Goal: Task Accomplishment & Management: Manage account settings

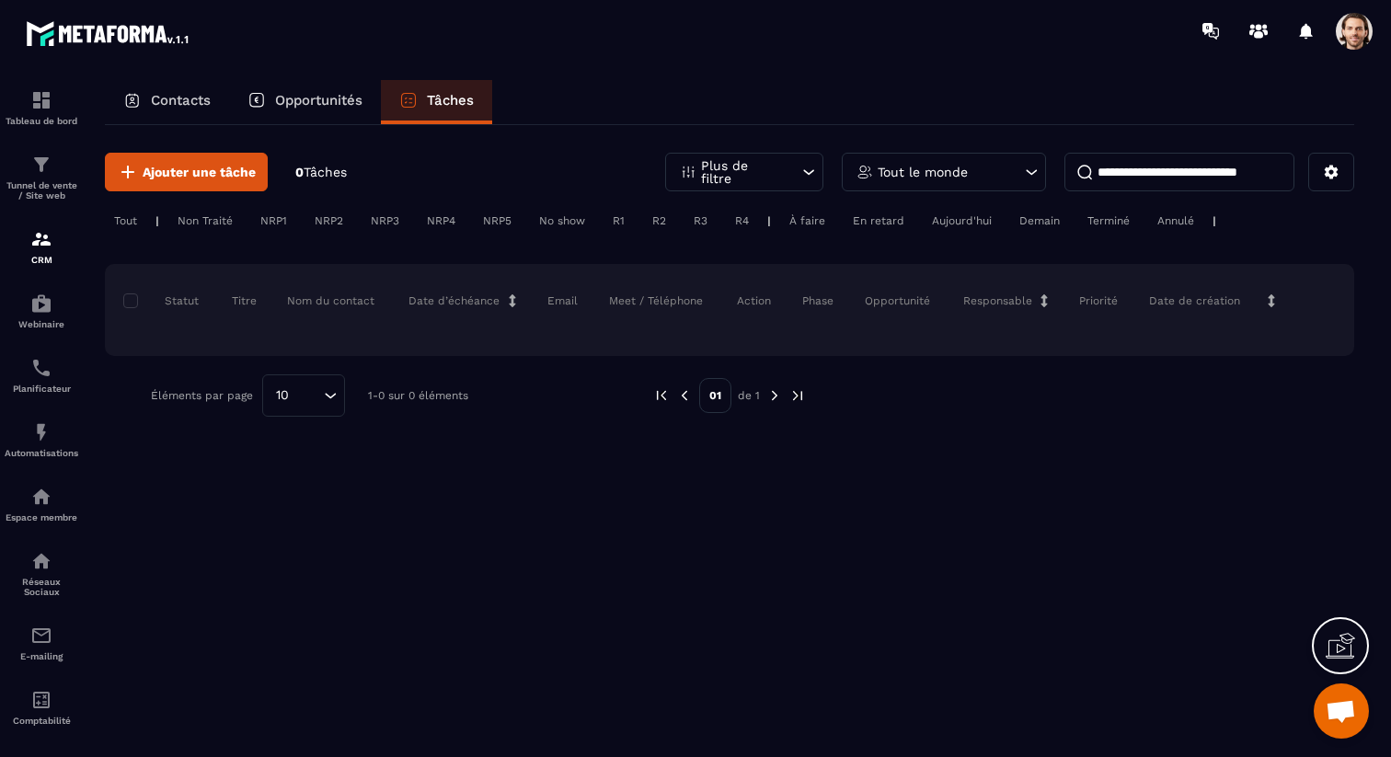
click at [778, 177] on p "Plus de filtre" at bounding box center [741, 172] width 81 height 26
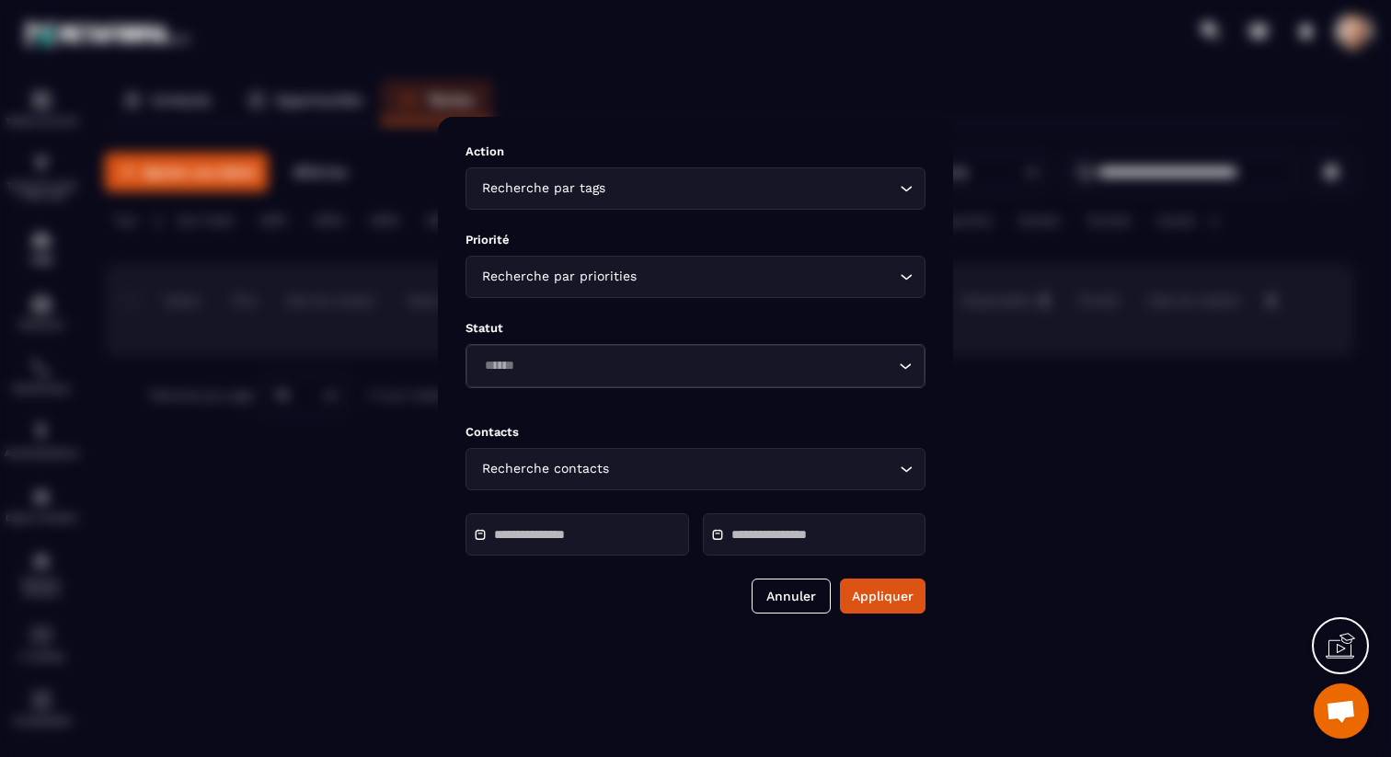
click at [851, 94] on div "Modal window" at bounding box center [695, 378] width 1391 height 757
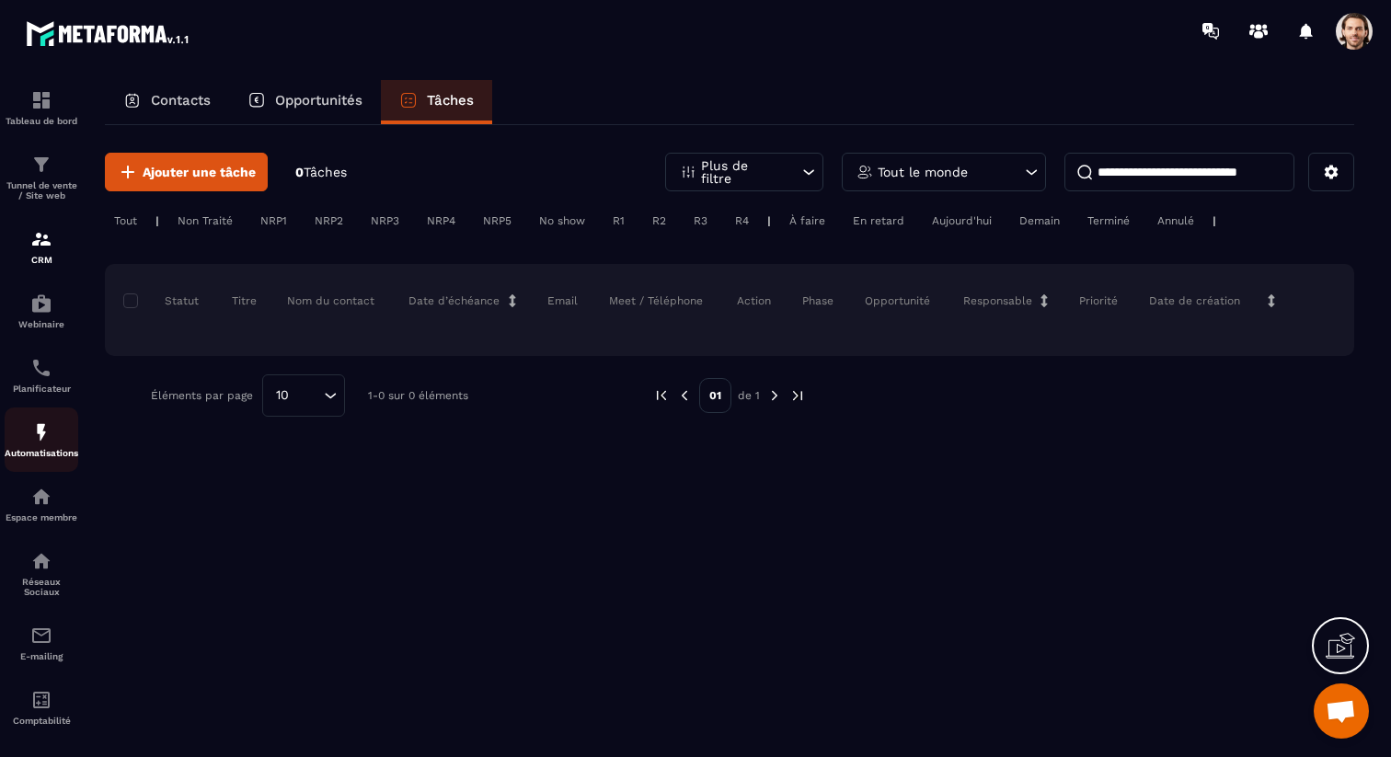
click at [52, 452] on div "Automatisations" at bounding box center [42, 439] width 74 height 37
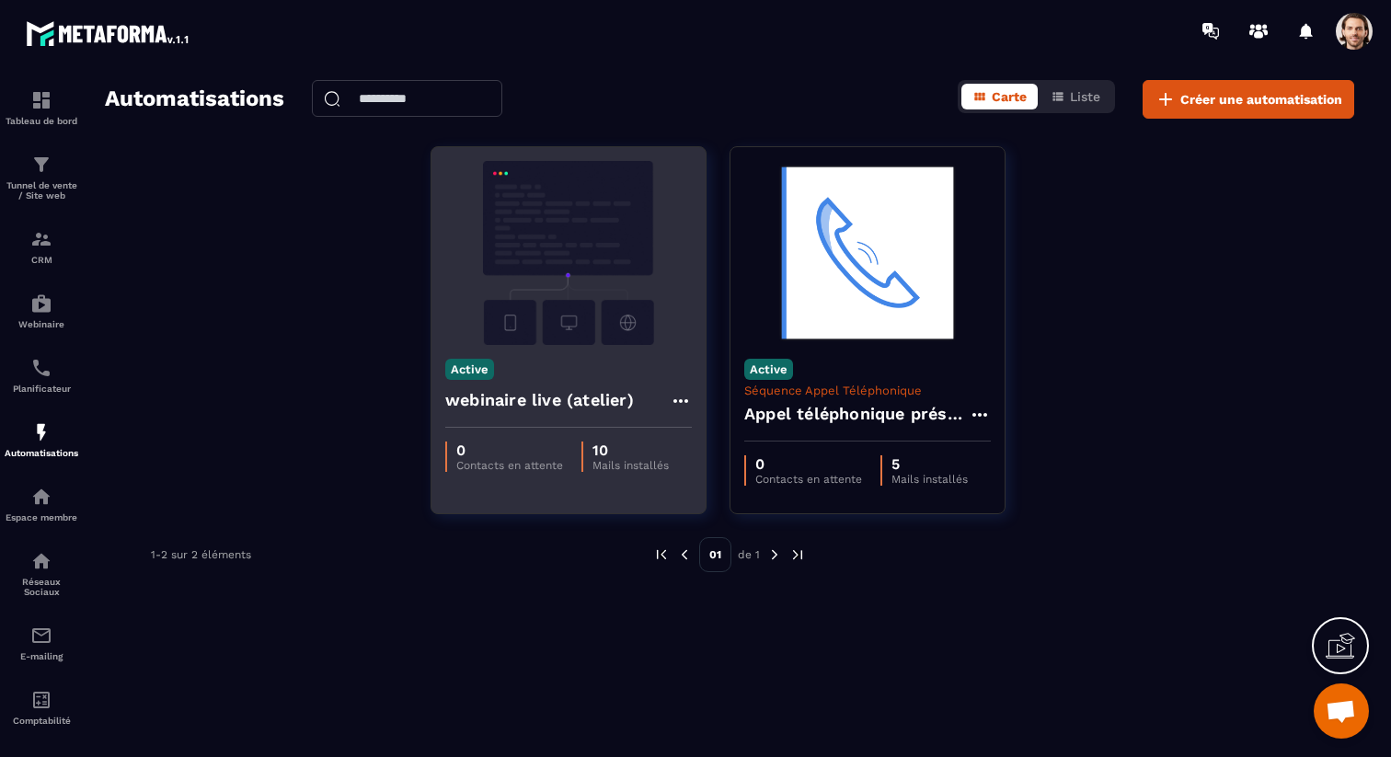
click at [518, 396] on h4 "webinaire live (atelier)" at bounding box center [539, 400] width 189 height 26
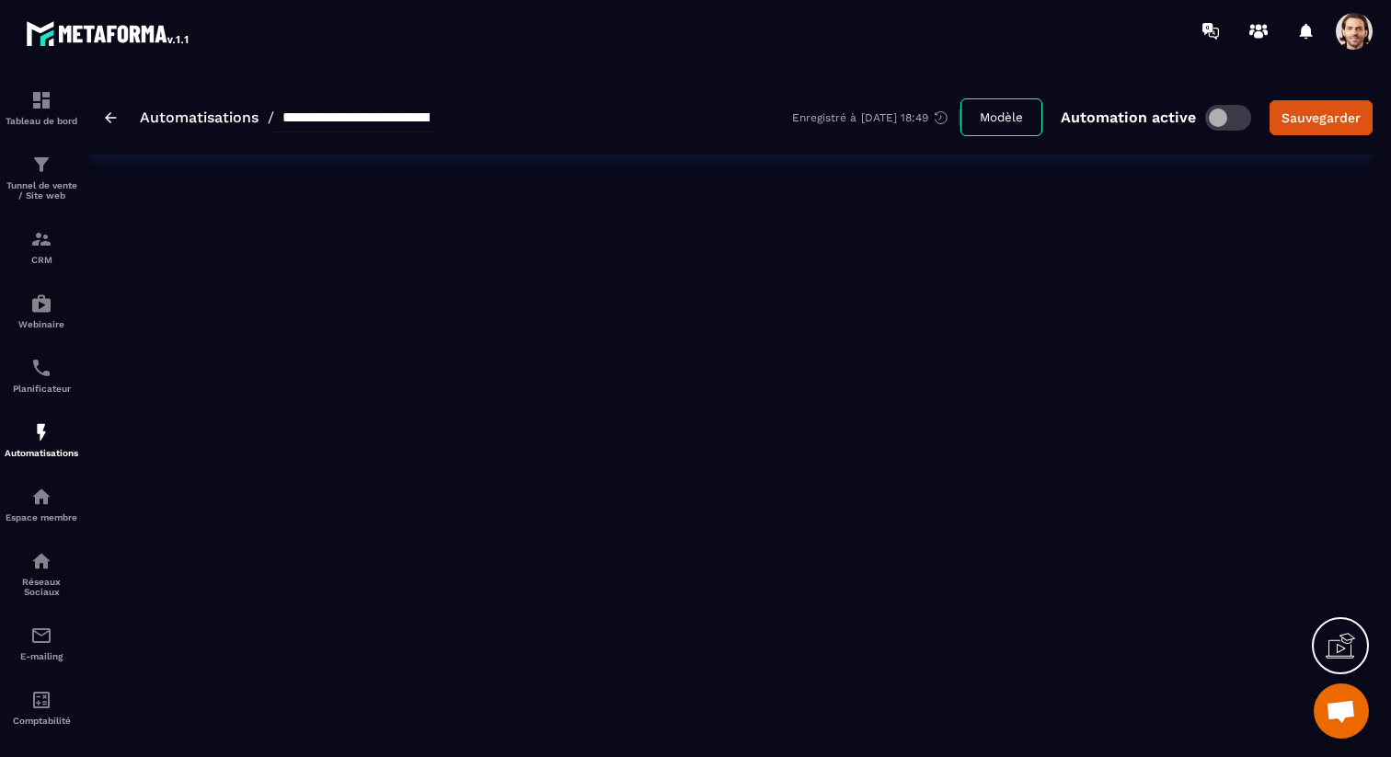
type input "**********"
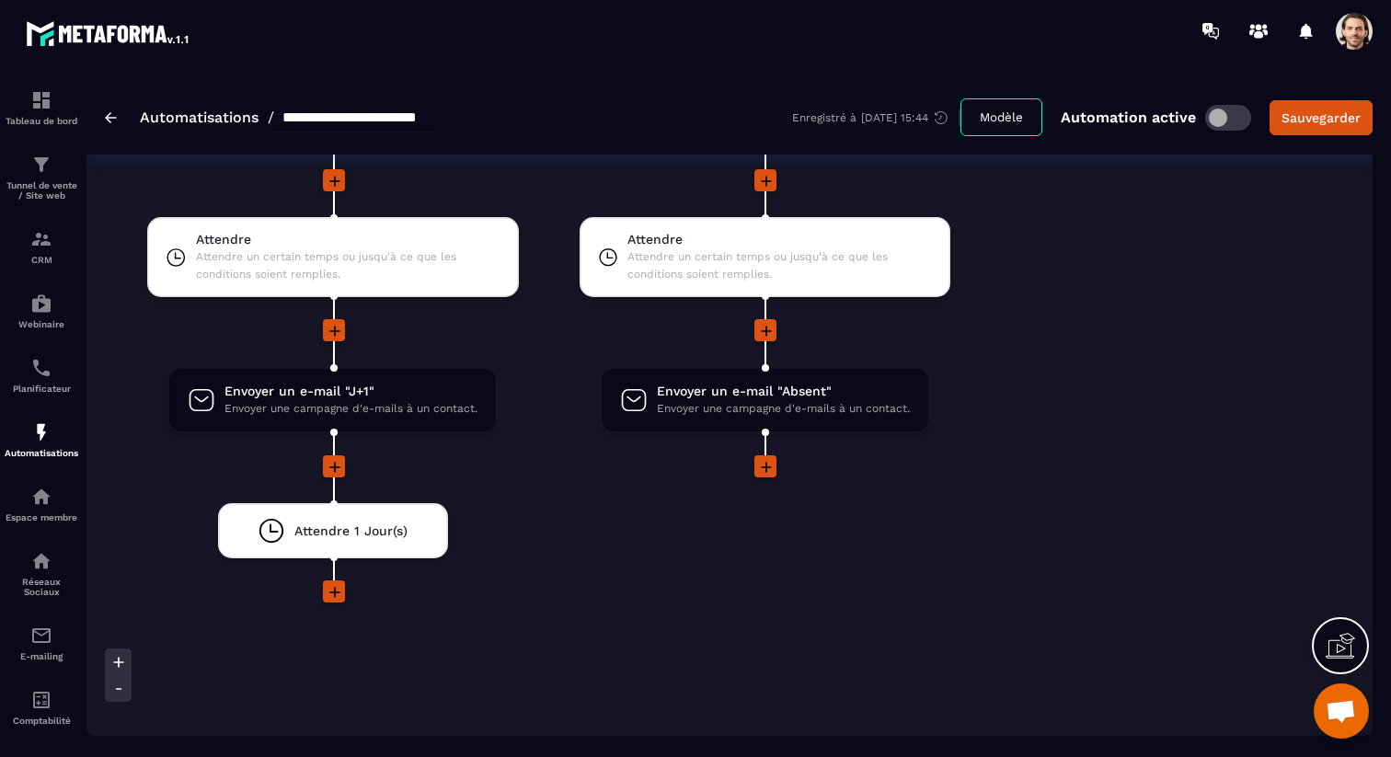
scroll to position [3085, 0]
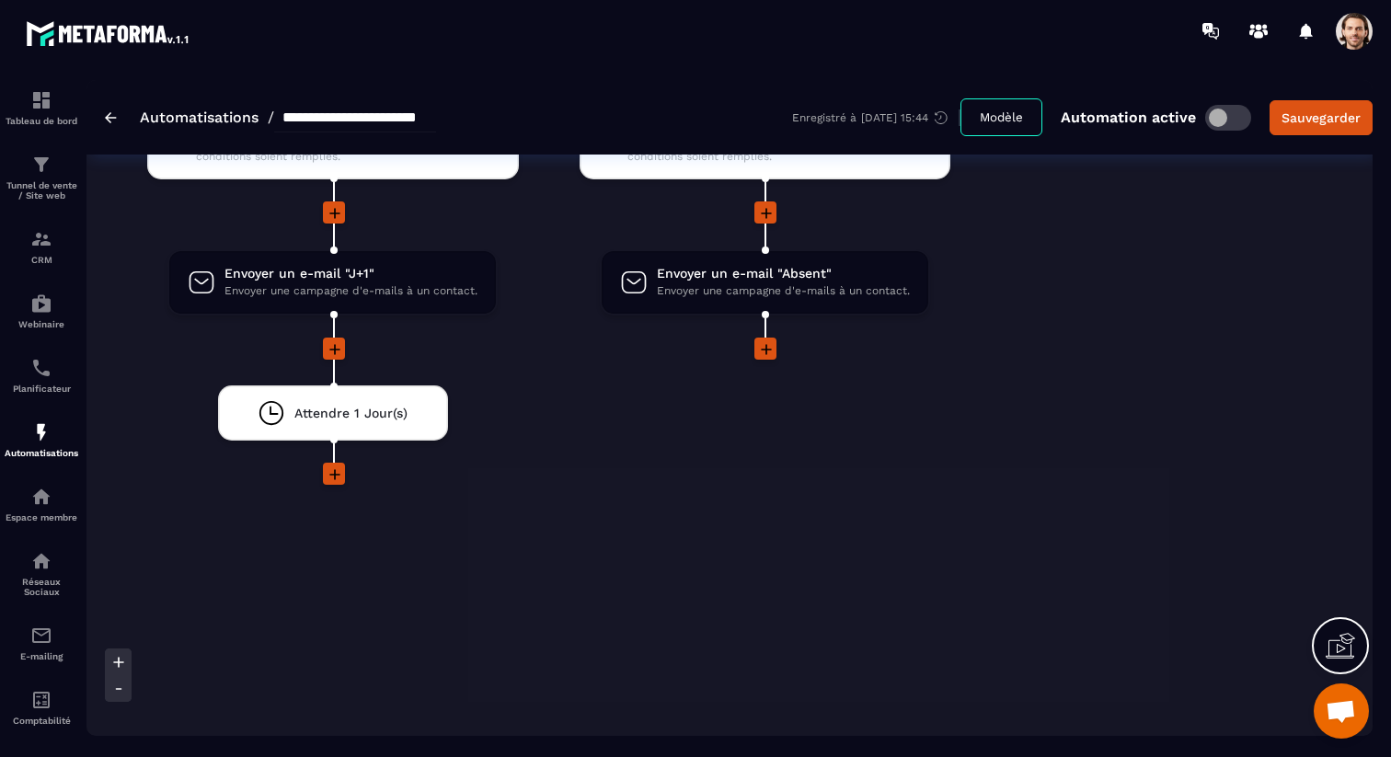
click at [330, 474] on icon at bounding box center [335, 474] width 18 height 18
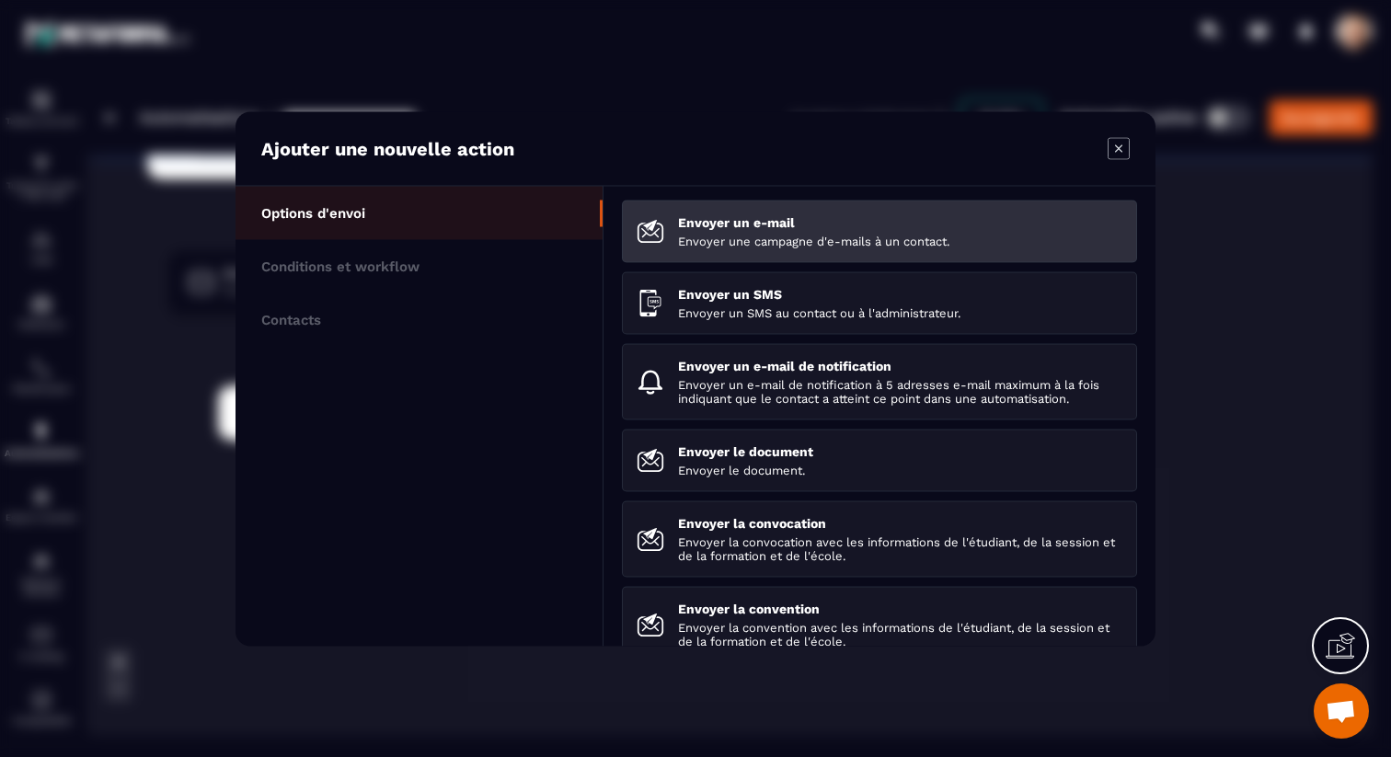
click at [787, 239] on p "Envoyer une campagne d'e-mails à un contact." at bounding box center [900, 241] width 444 height 14
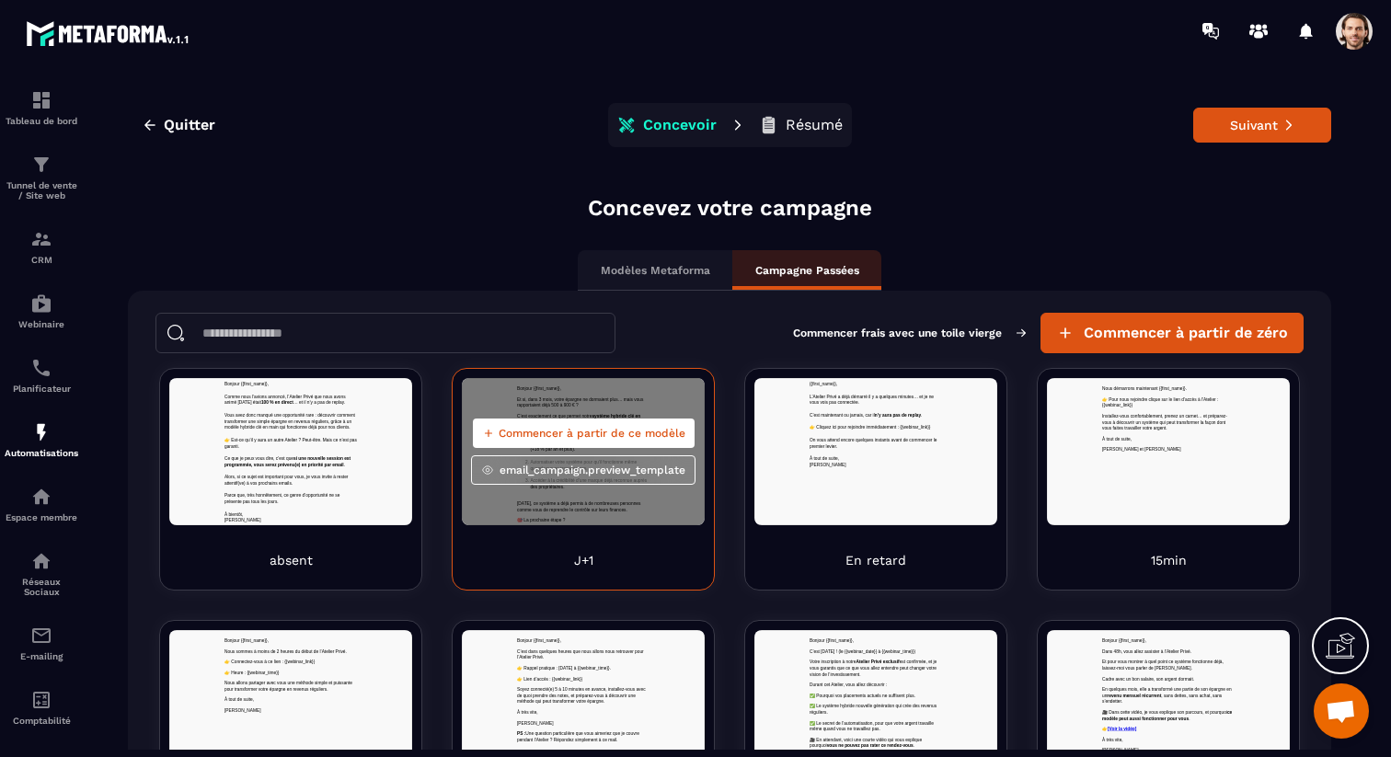
click at [601, 430] on span "Commencer à partir de ce modèle" at bounding box center [592, 433] width 187 height 15
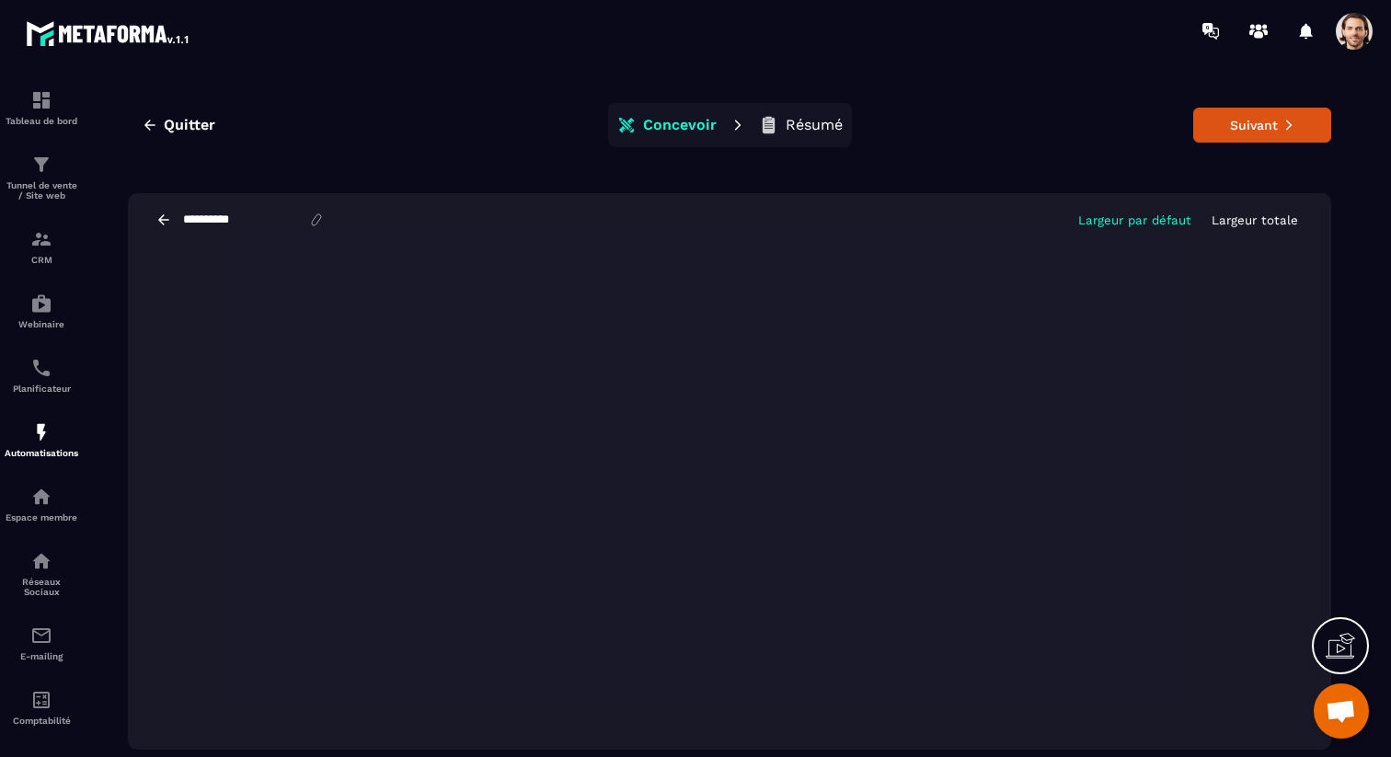
click at [253, 218] on input "**********" at bounding box center [244, 219] width 127 height 15
click at [257, 217] on input "**********" at bounding box center [244, 219] width 127 height 15
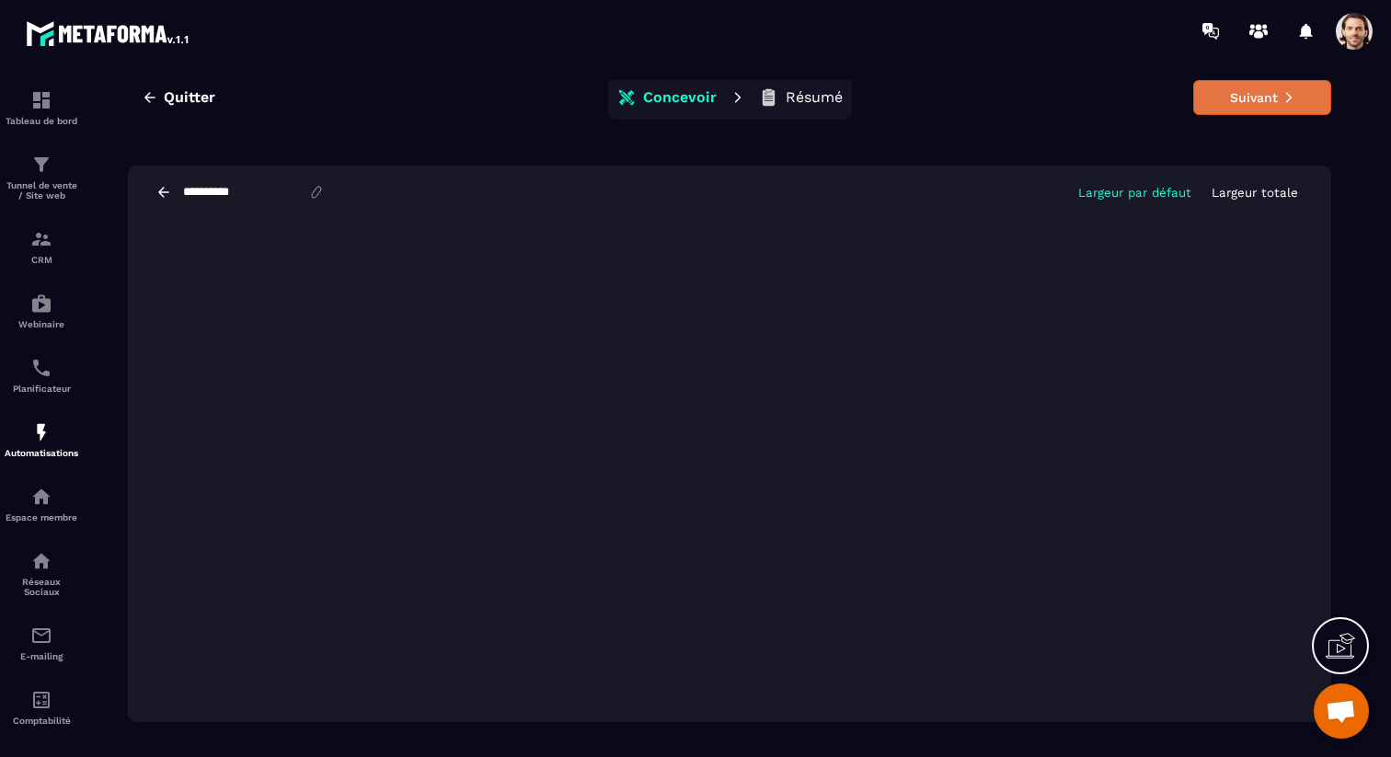
click at [1218, 104] on button "Suivant" at bounding box center [1262, 97] width 138 height 35
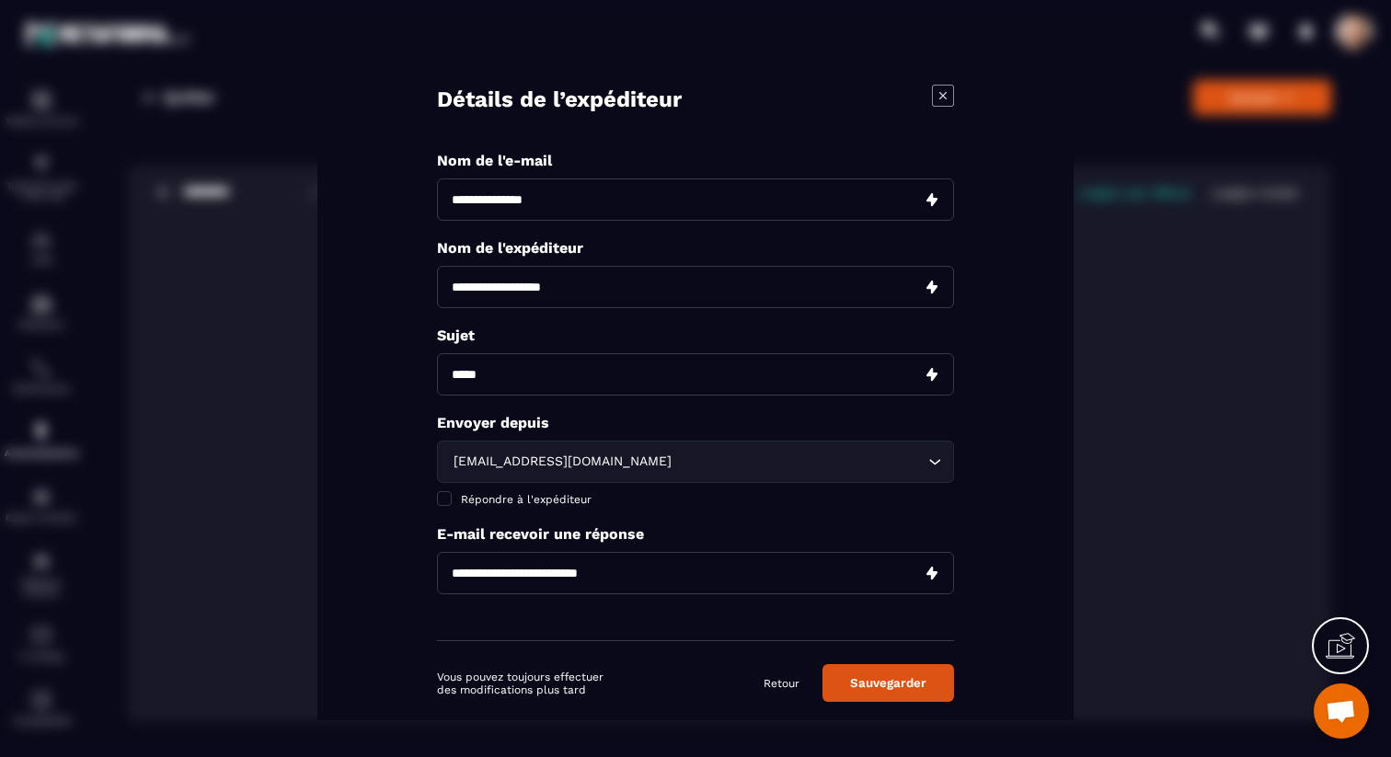
click at [536, 189] on input "Modal window" at bounding box center [695, 199] width 517 height 42
type input "***"
click at [545, 292] on input "Modal window" at bounding box center [695, 286] width 517 height 42
type input "**********"
click at [457, 368] on input "Modal window" at bounding box center [695, 373] width 517 height 42
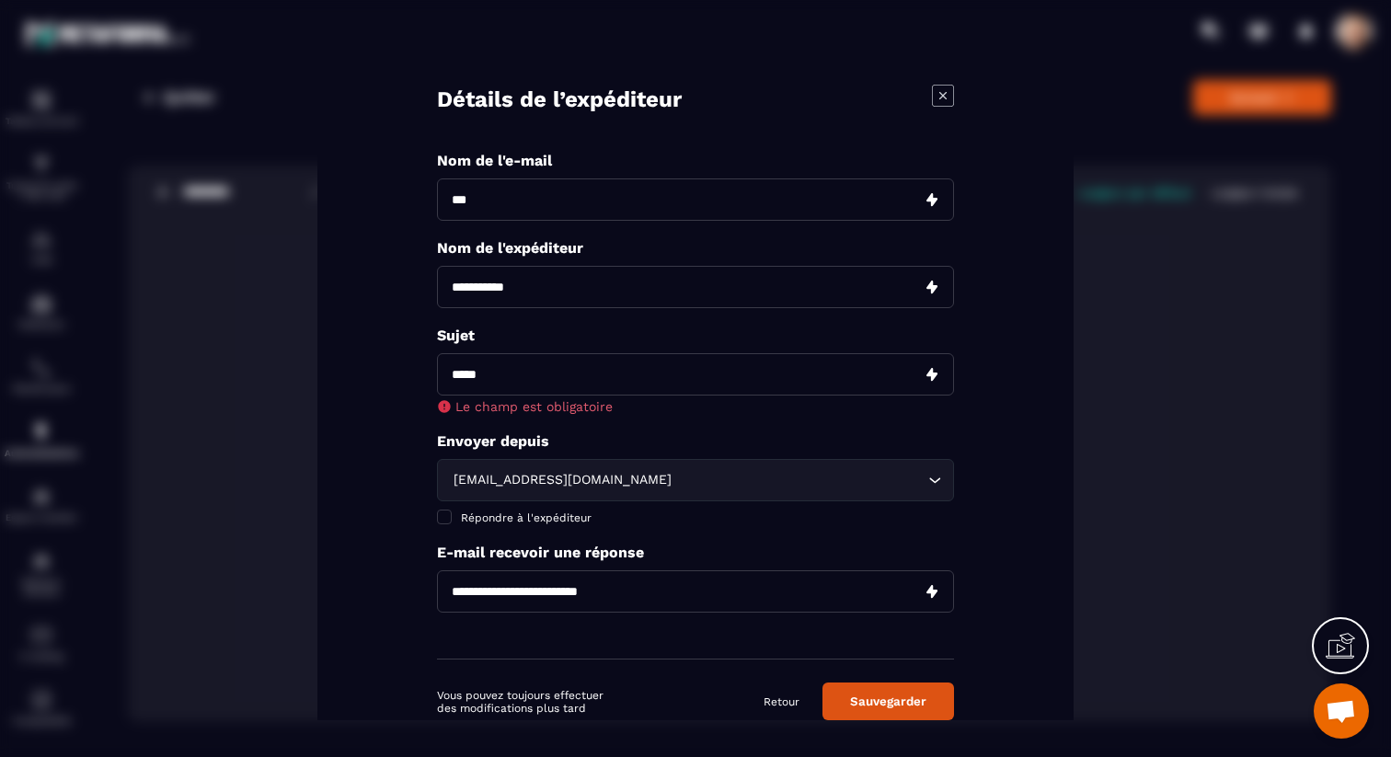
paste input "**********"
type input "**********"
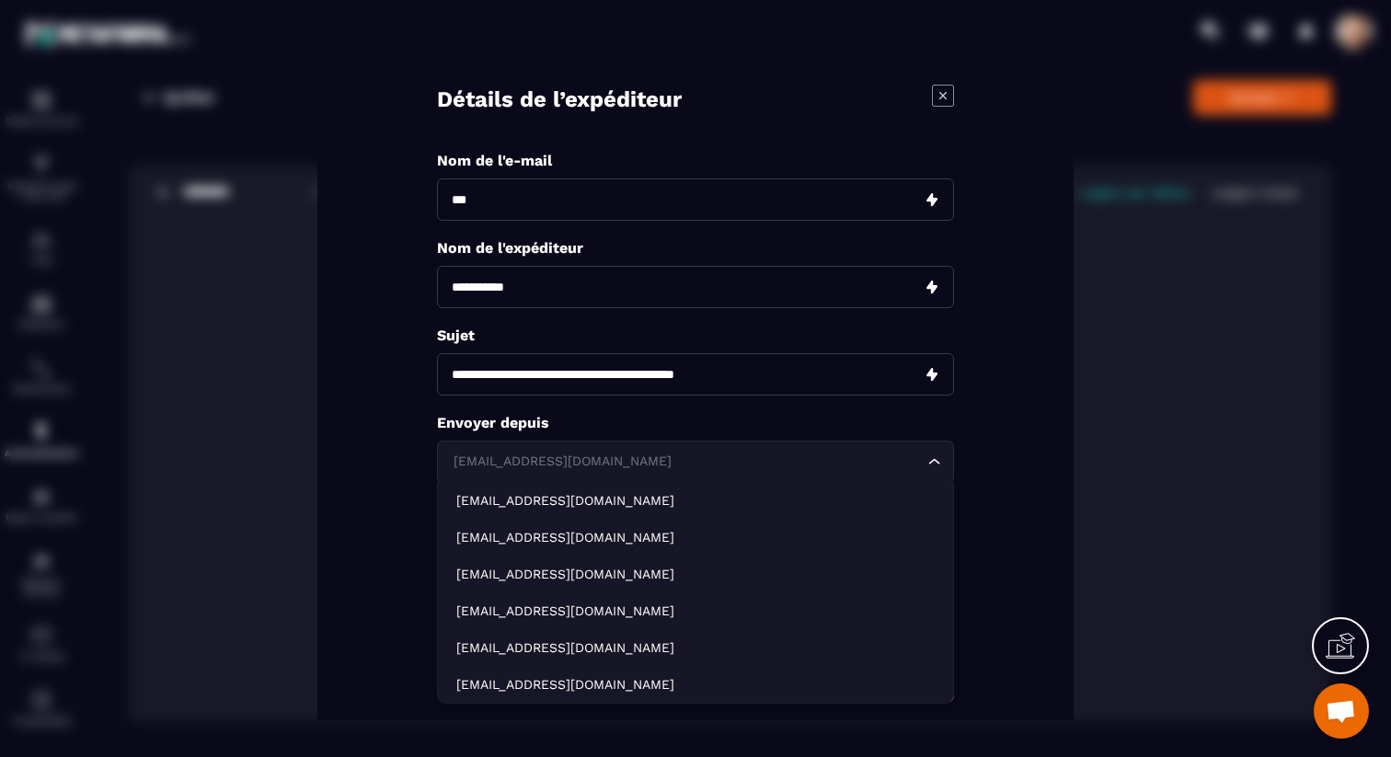
click at [571, 483] on div "[EMAIL_ADDRESS][DOMAIN_NAME] Loading... [EMAIL_ADDRESS][DOMAIN_NAME] [EMAIL_ADD…" at bounding box center [695, 473] width 517 height 66
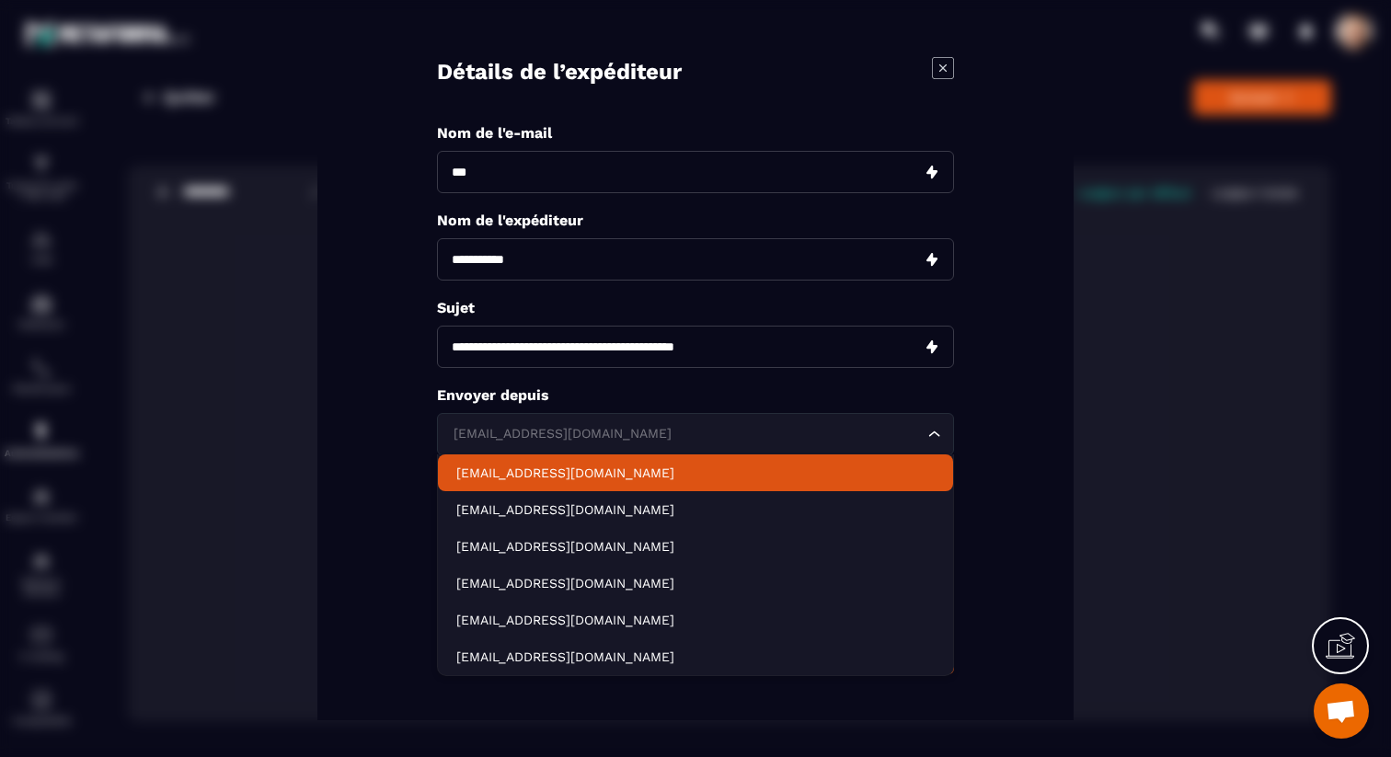
scroll to position [24, 0]
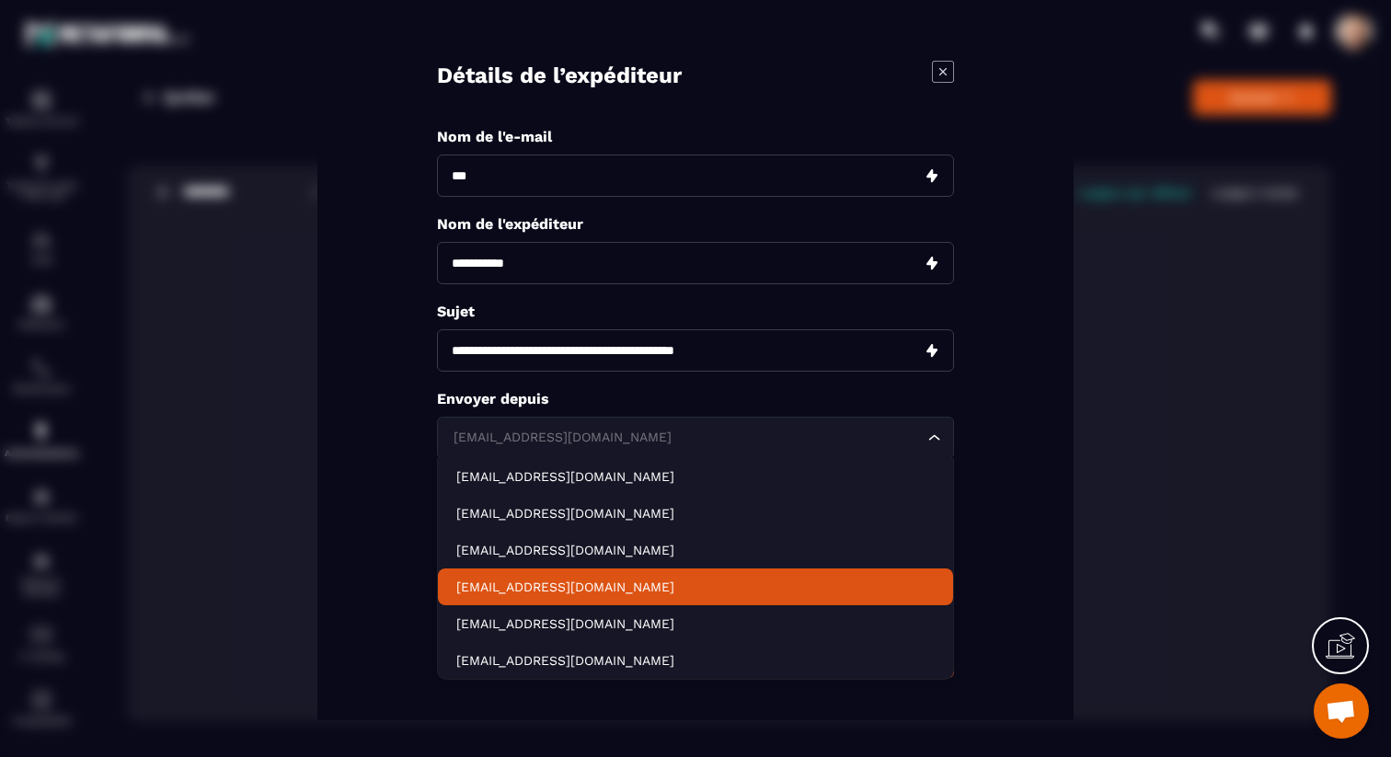
click at [595, 587] on p "[EMAIL_ADDRESS][DOMAIN_NAME]" at bounding box center [695, 586] width 478 height 18
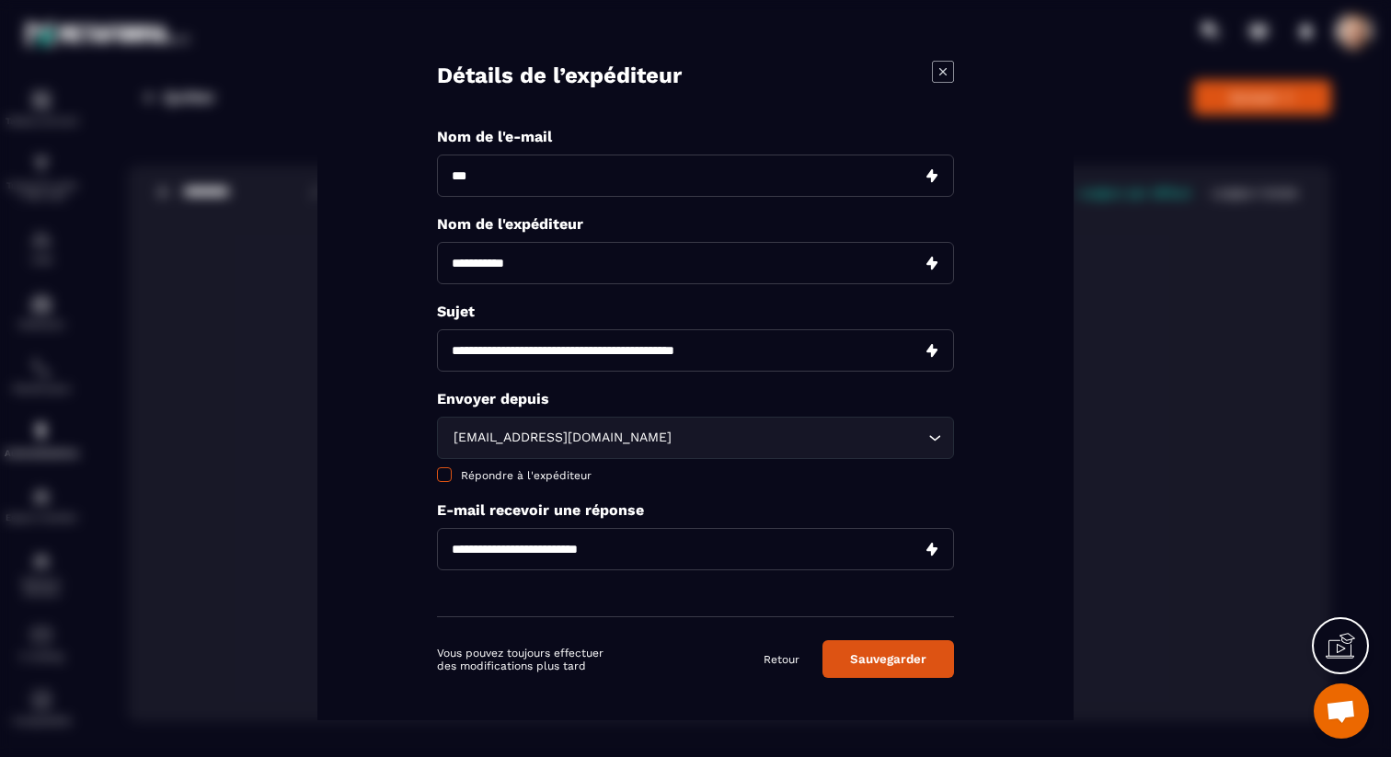
click at [532, 473] on span "Répondre à l'expéditeur" at bounding box center [526, 474] width 131 height 13
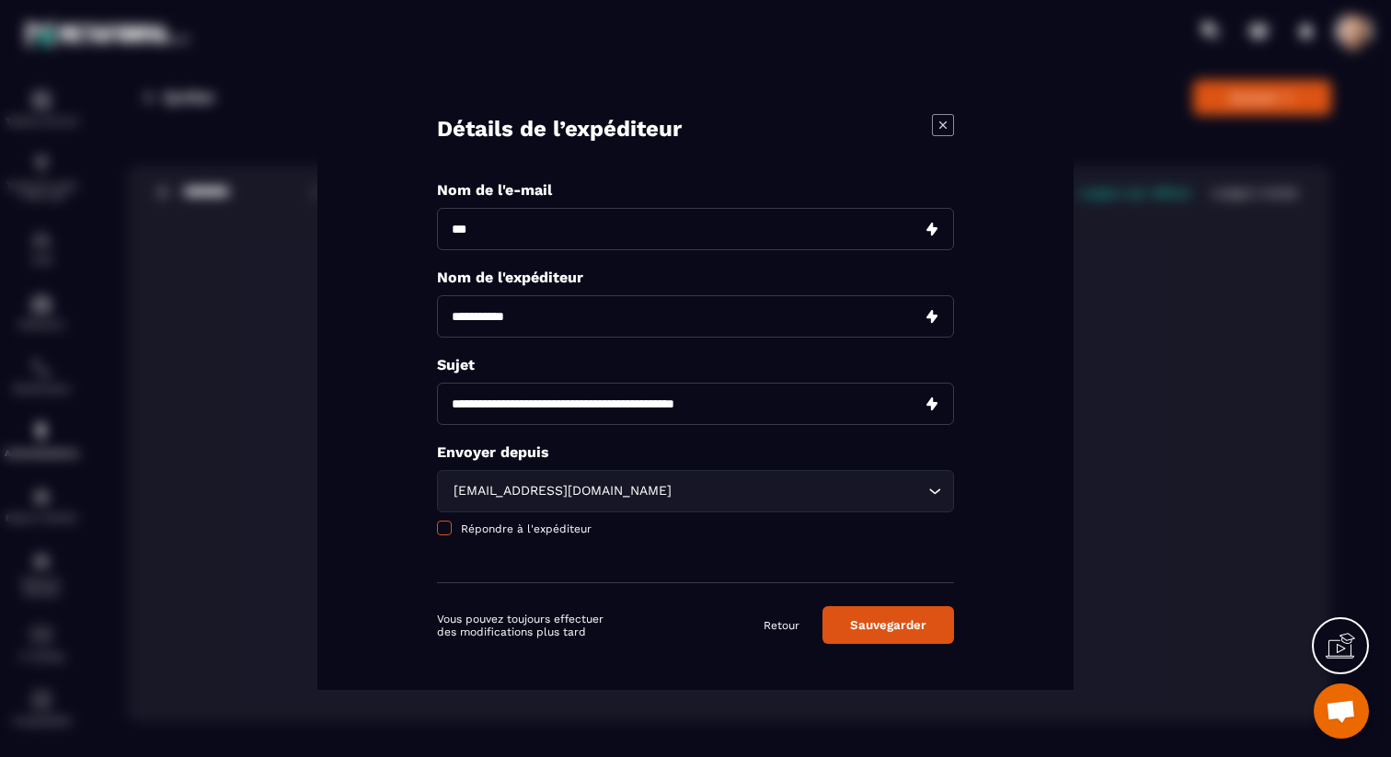
scroll to position [0, 0]
click at [897, 627] on button "Sauvegarder" at bounding box center [888, 625] width 132 height 38
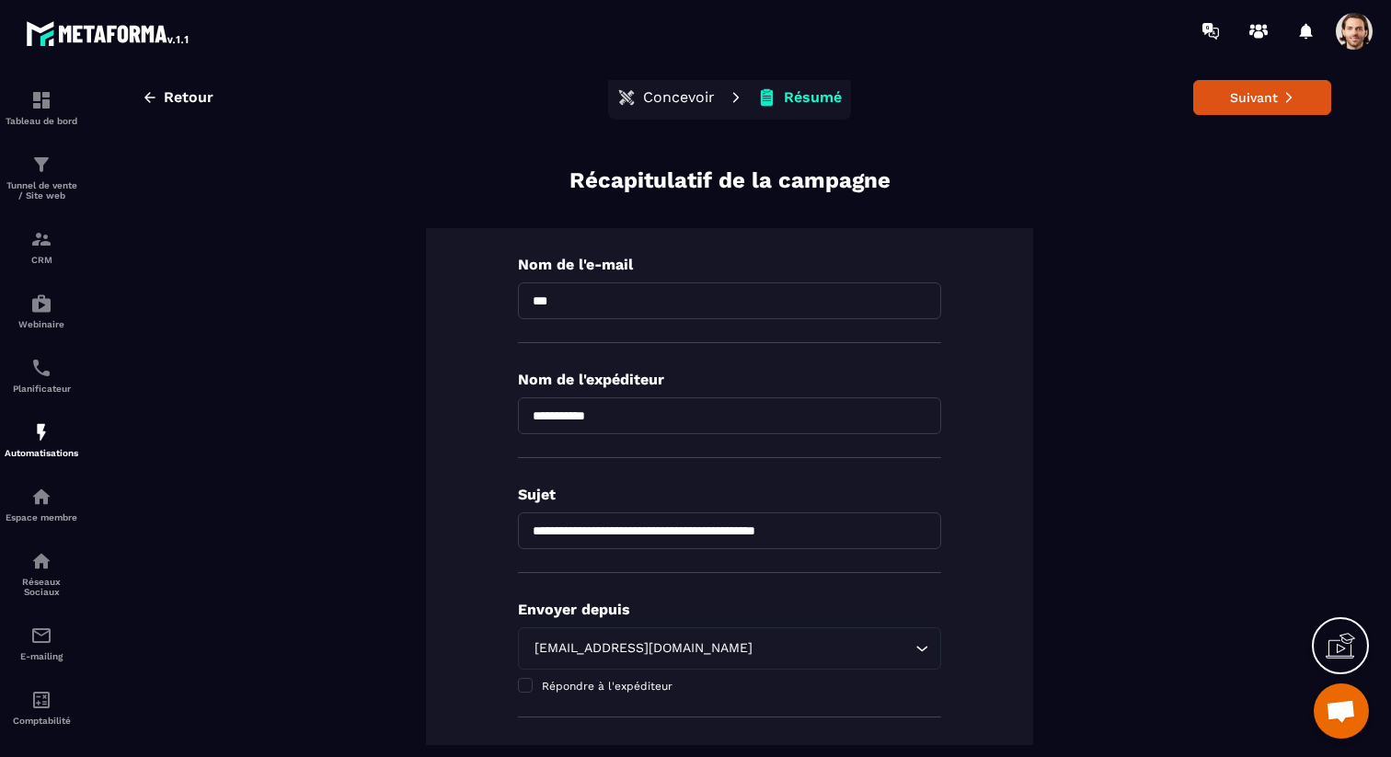
click at [1242, 115] on div "Retour Concevoir Résumé Suivant" at bounding box center [729, 97] width 1203 height 44
click at [1242, 102] on button "Suivant" at bounding box center [1262, 97] width 138 height 35
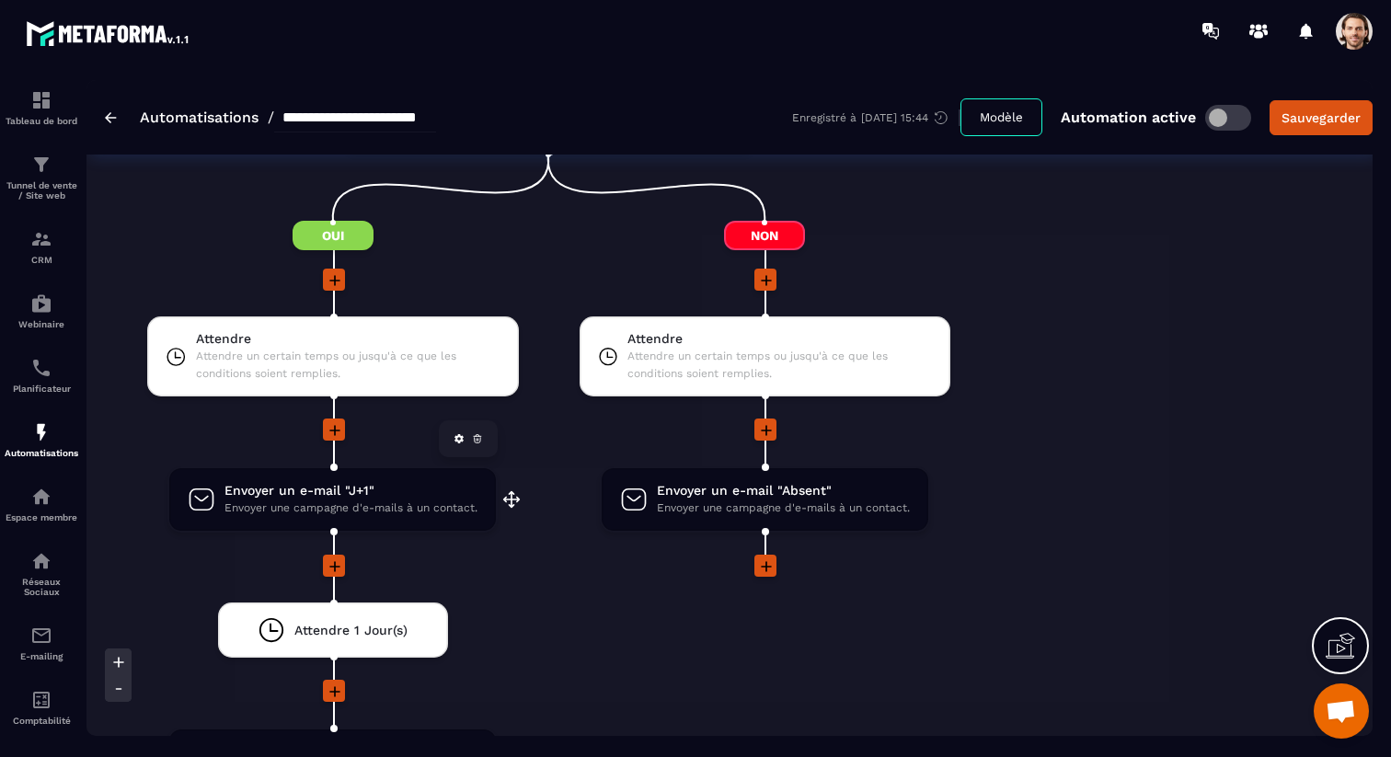
scroll to position [2866, 0]
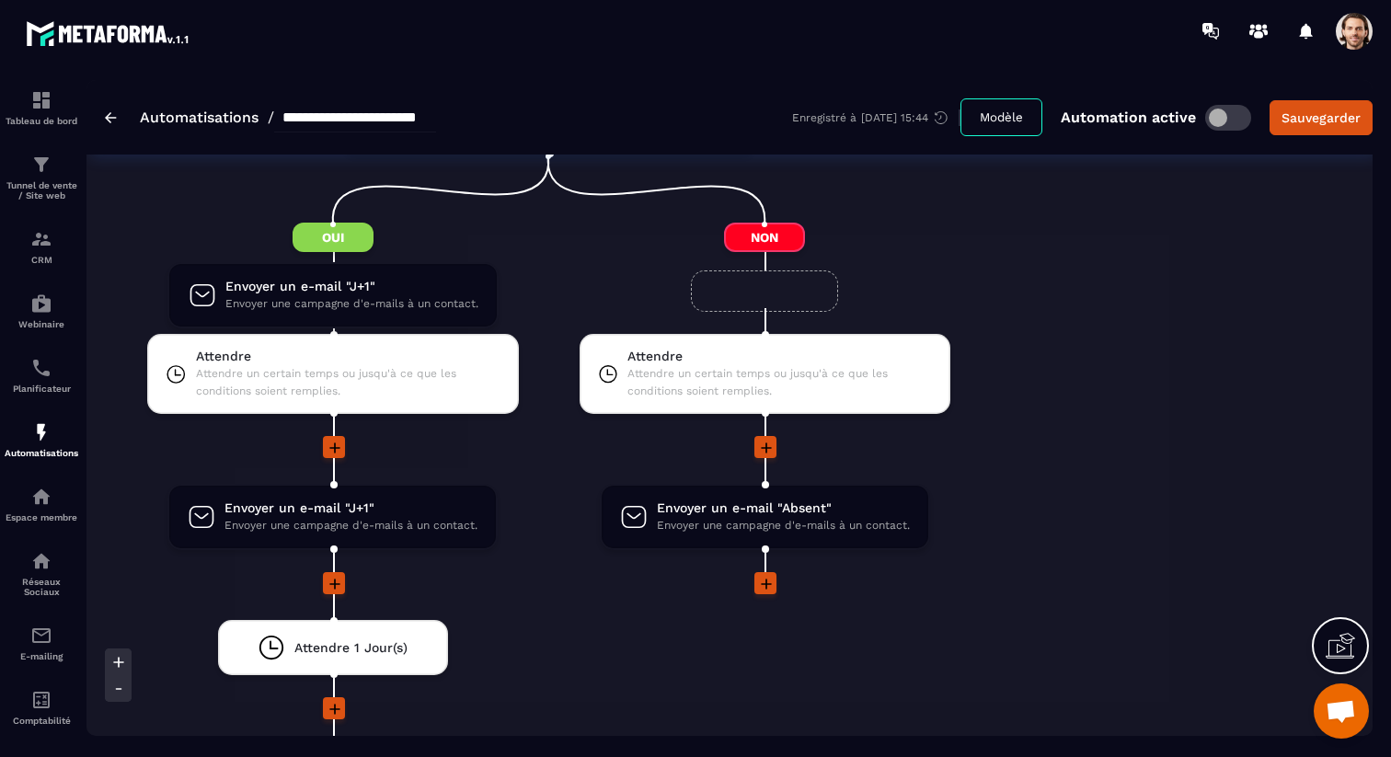
drag, startPoint x: 336, startPoint y: 496, endPoint x: 334, endPoint y: 286, distance: 209.7
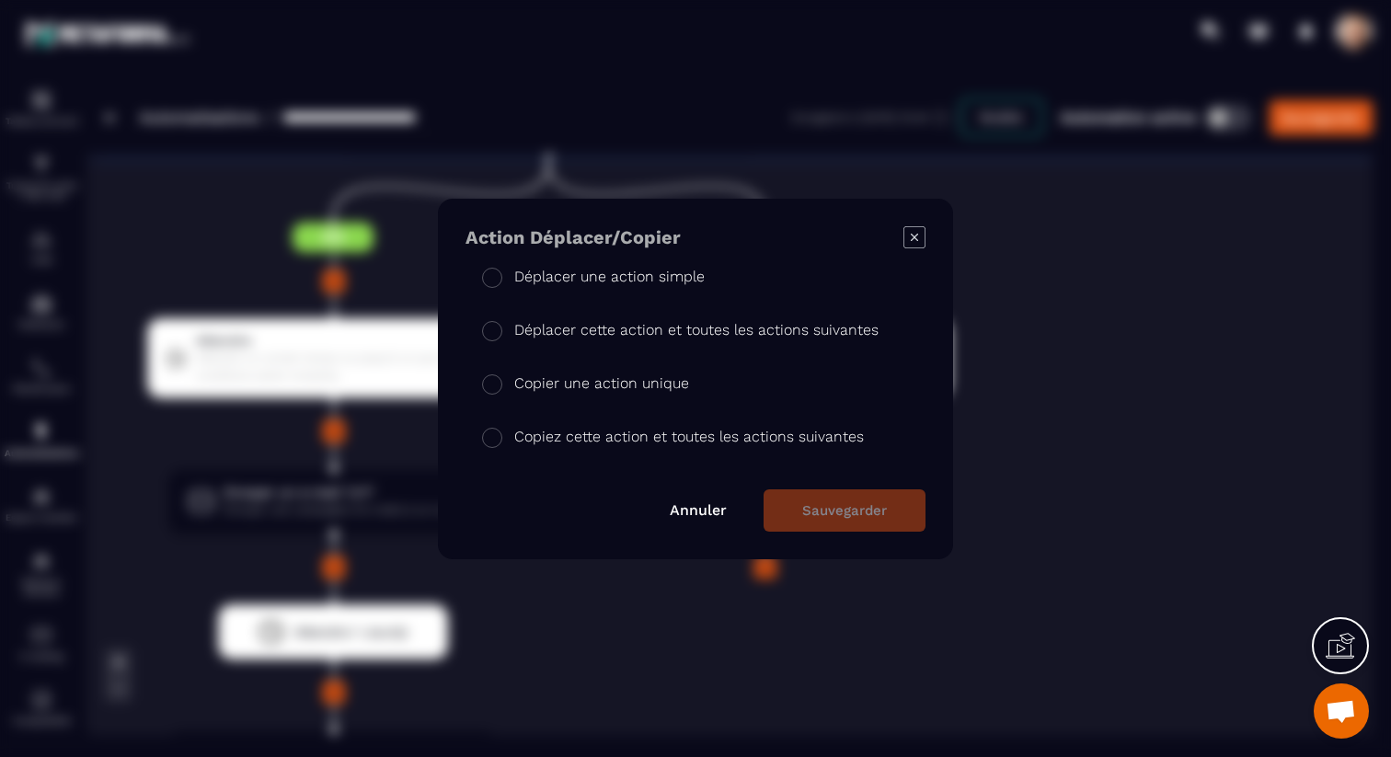
click at [678, 284] on p "Déplacer une action simple" at bounding box center [609, 277] width 190 height 22
click at [825, 521] on button "Sauvegarder" at bounding box center [844, 510] width 162 height 42
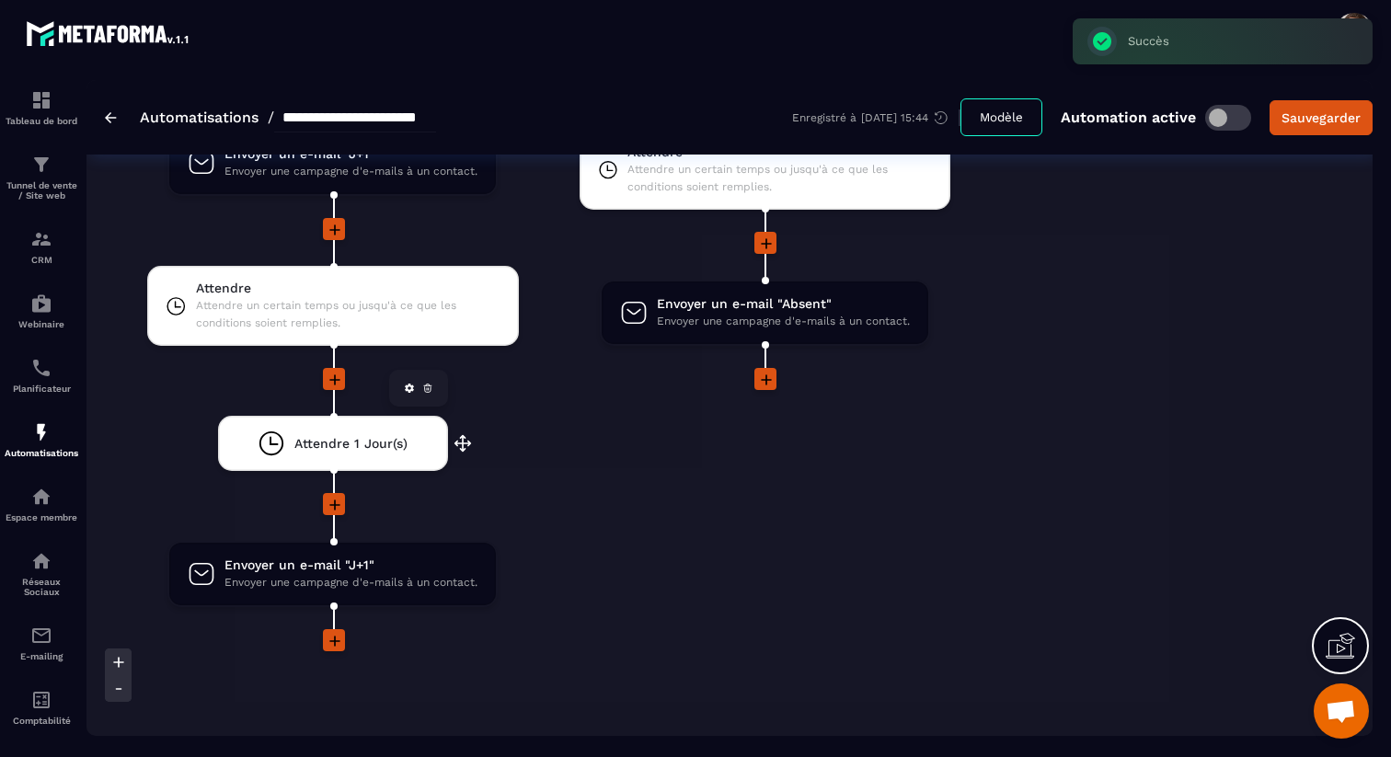
scroll to position [3033, 0]
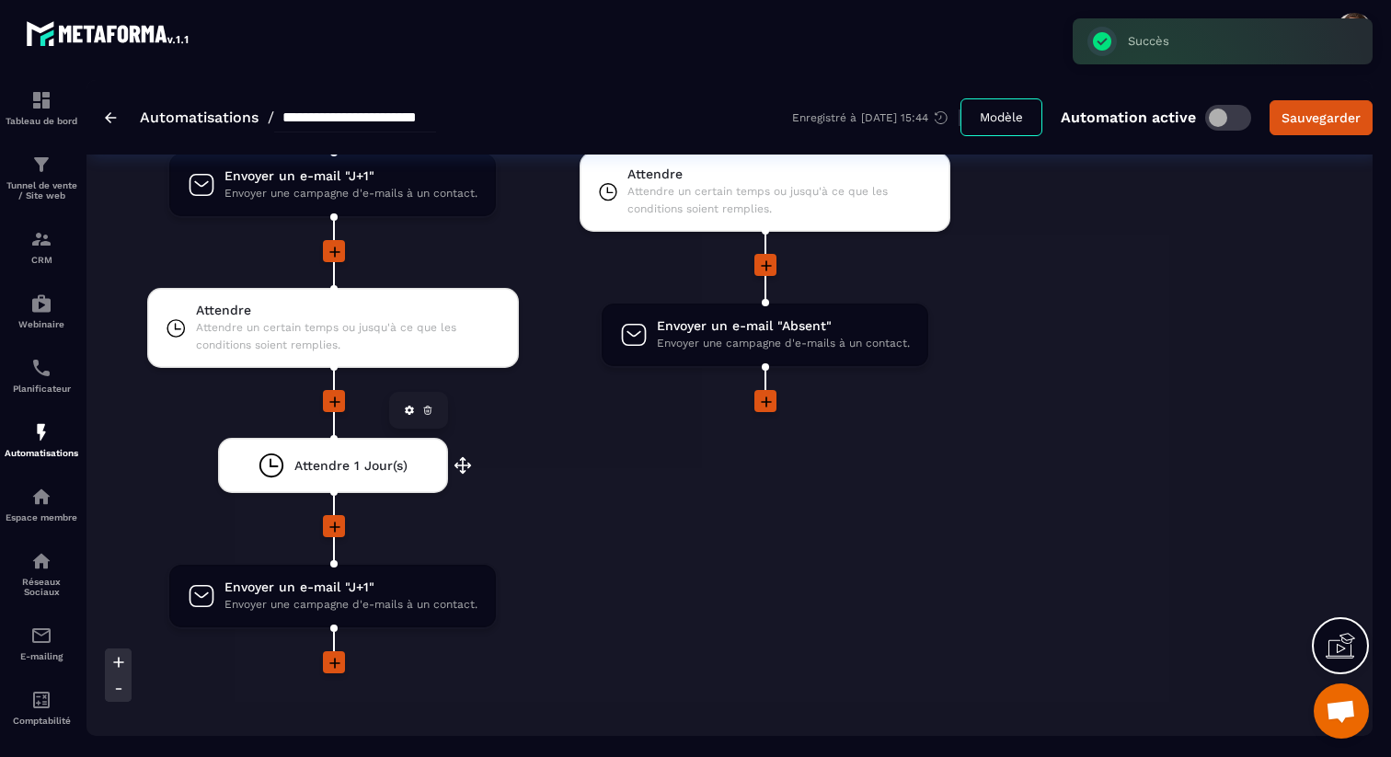
click at [430, 414] on icon at bounding box center [427, 410] width 11 height 11
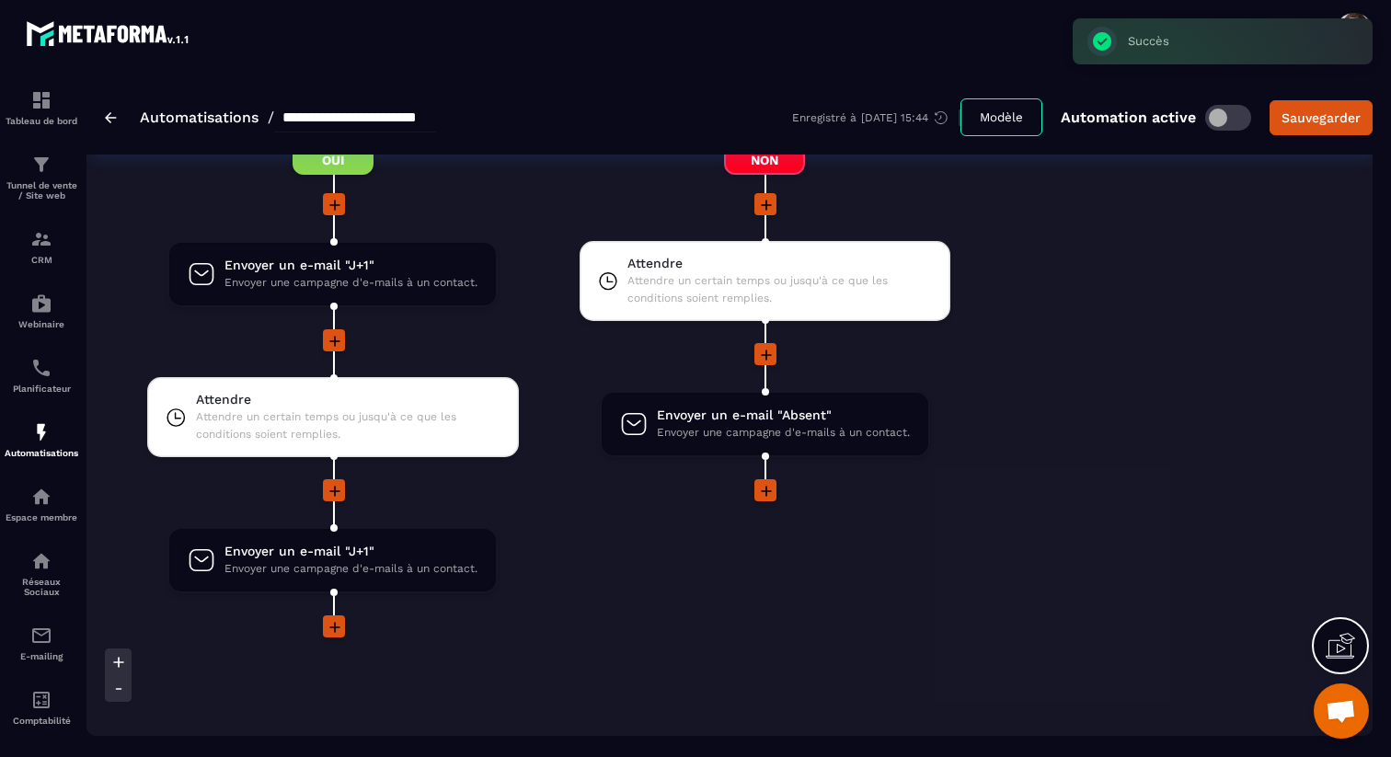
scroll to position [2922, 0]
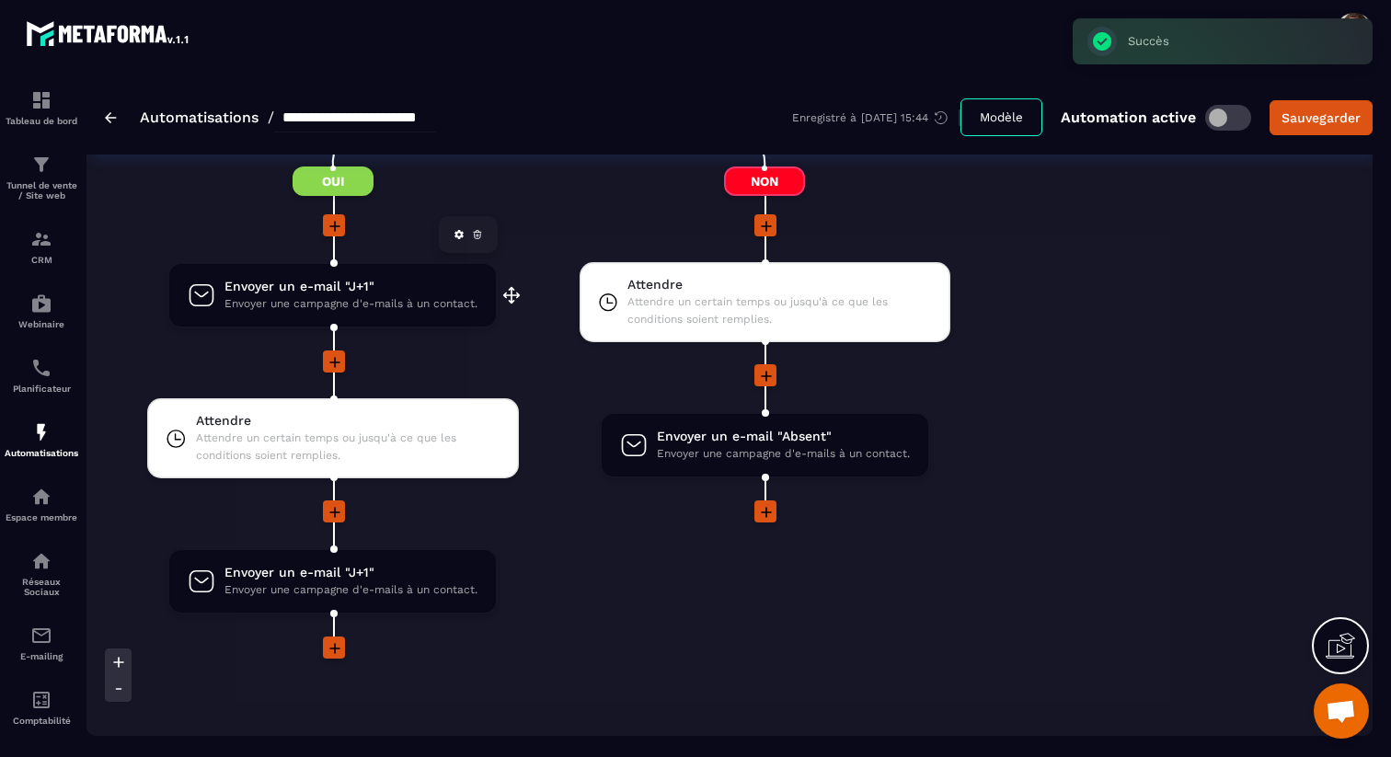
click at [357, 292] on span "Envoyer un e-mail "J+1"" at bounding box center [350, 286] width 253 height 17
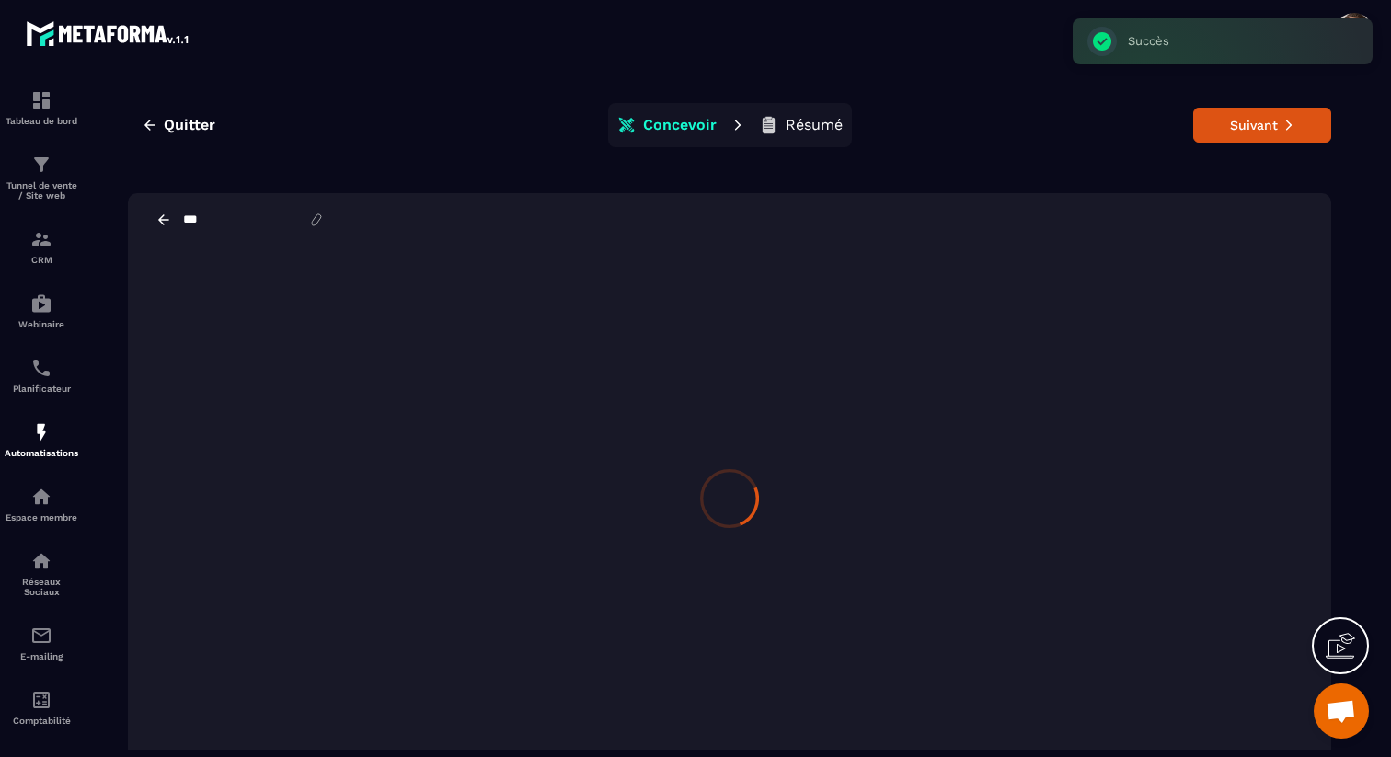
click at [234, 223] on input "***" at bounding box center [244, 219] width 127 height 15
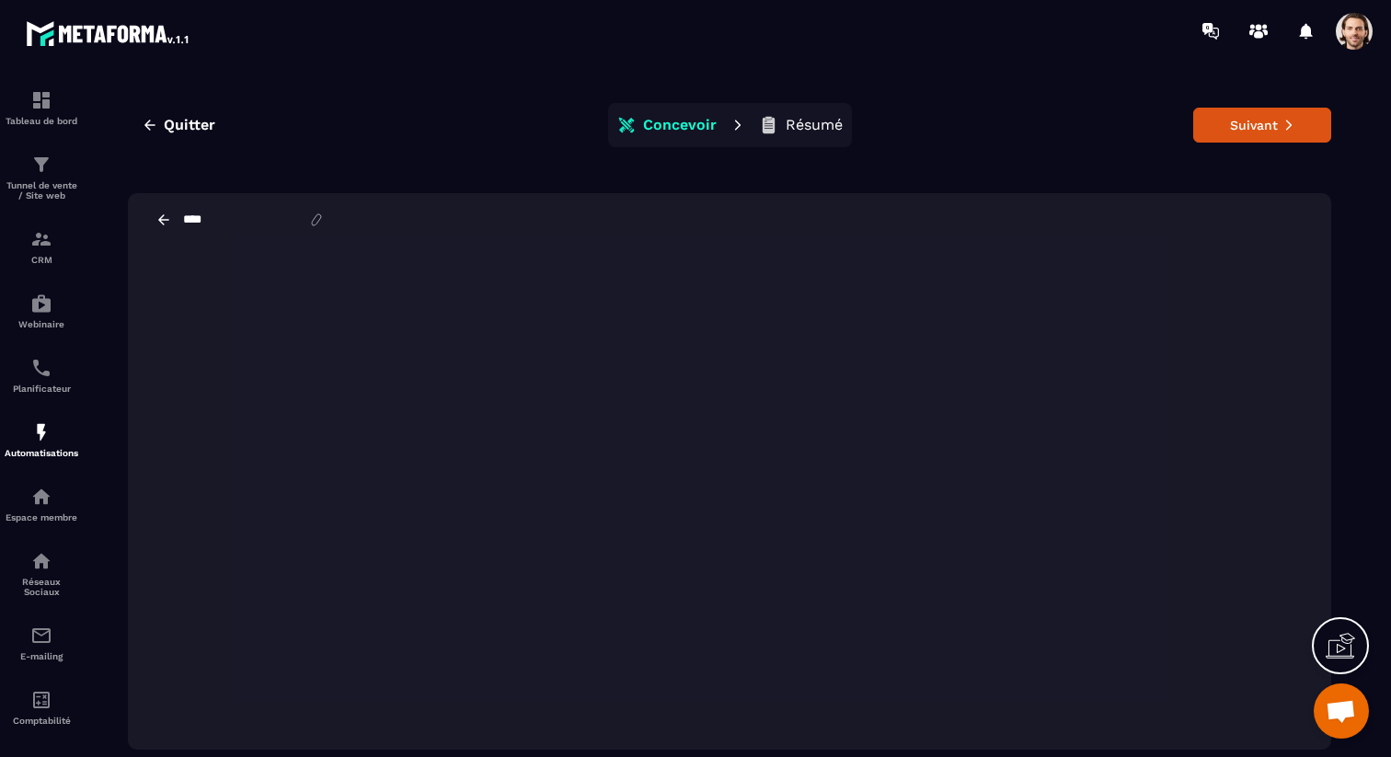
click at [219, 220] on input "****" at bounding box center [244, 219] width 127 height 15
type input "***"
click at [1232, 124] on button "Suivant" at bounding box center [1262, 125] width 138 height 35
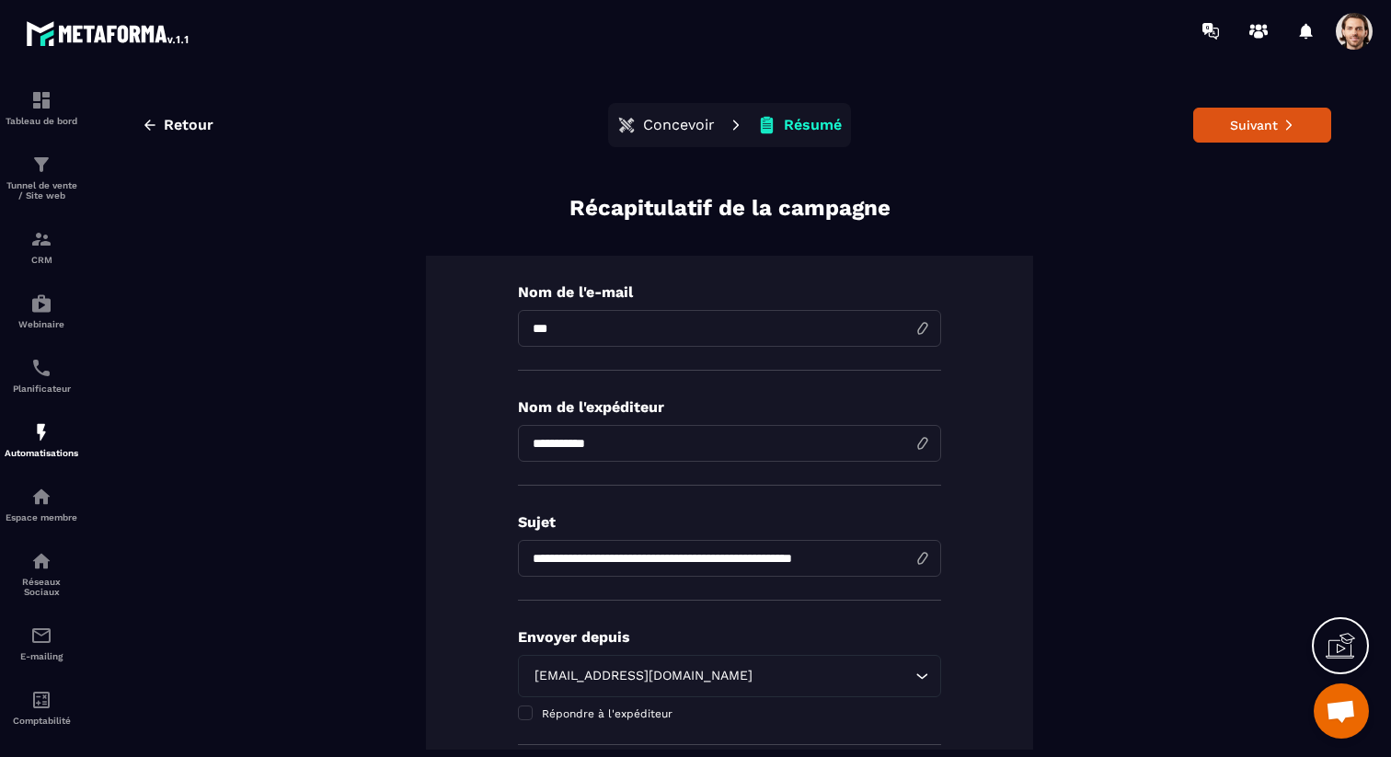
click at [576, 330] on input "***" at bounding box center [729, 328] width 423 height 37
type input "***"
click at [1246, 131] on button "Suivant" at bounding box center [1262, 125] width 138 height 35
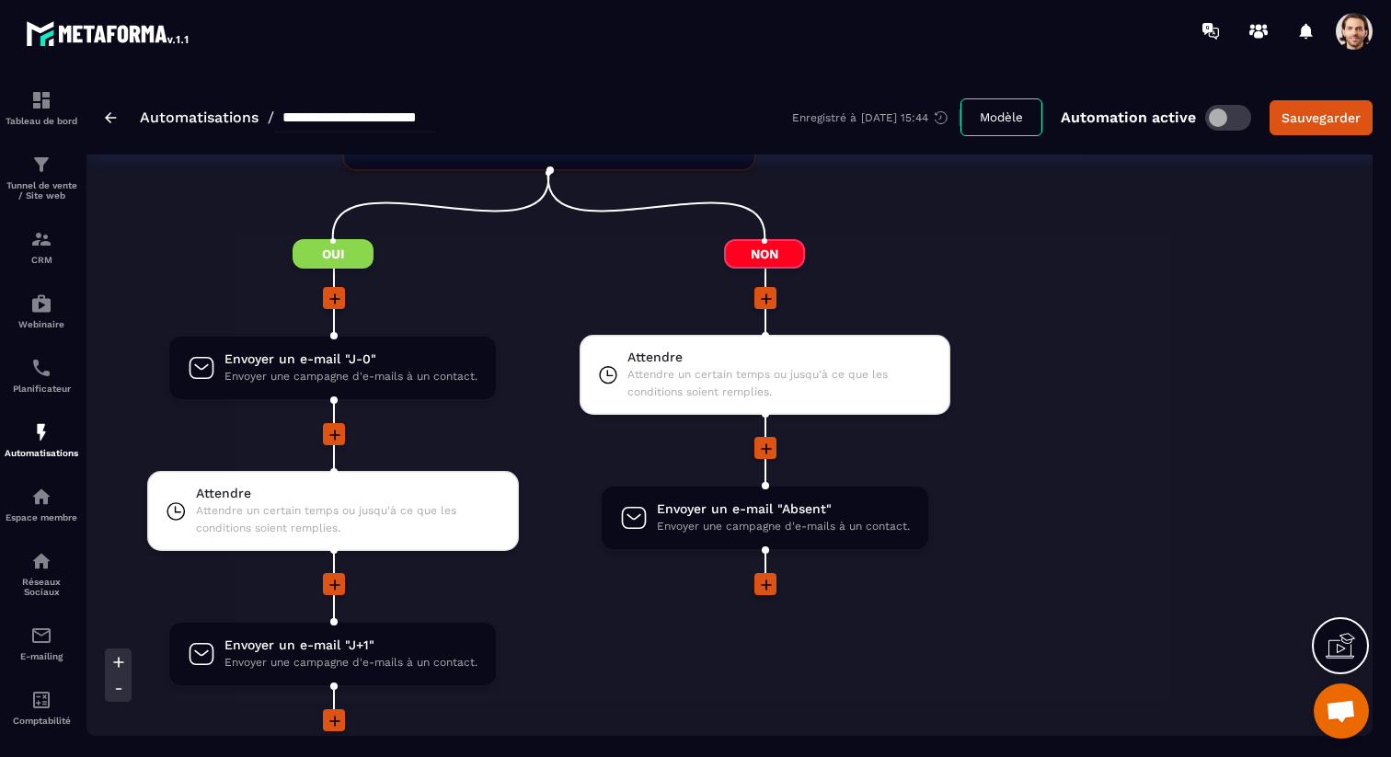
scroll to position [2970, 0]
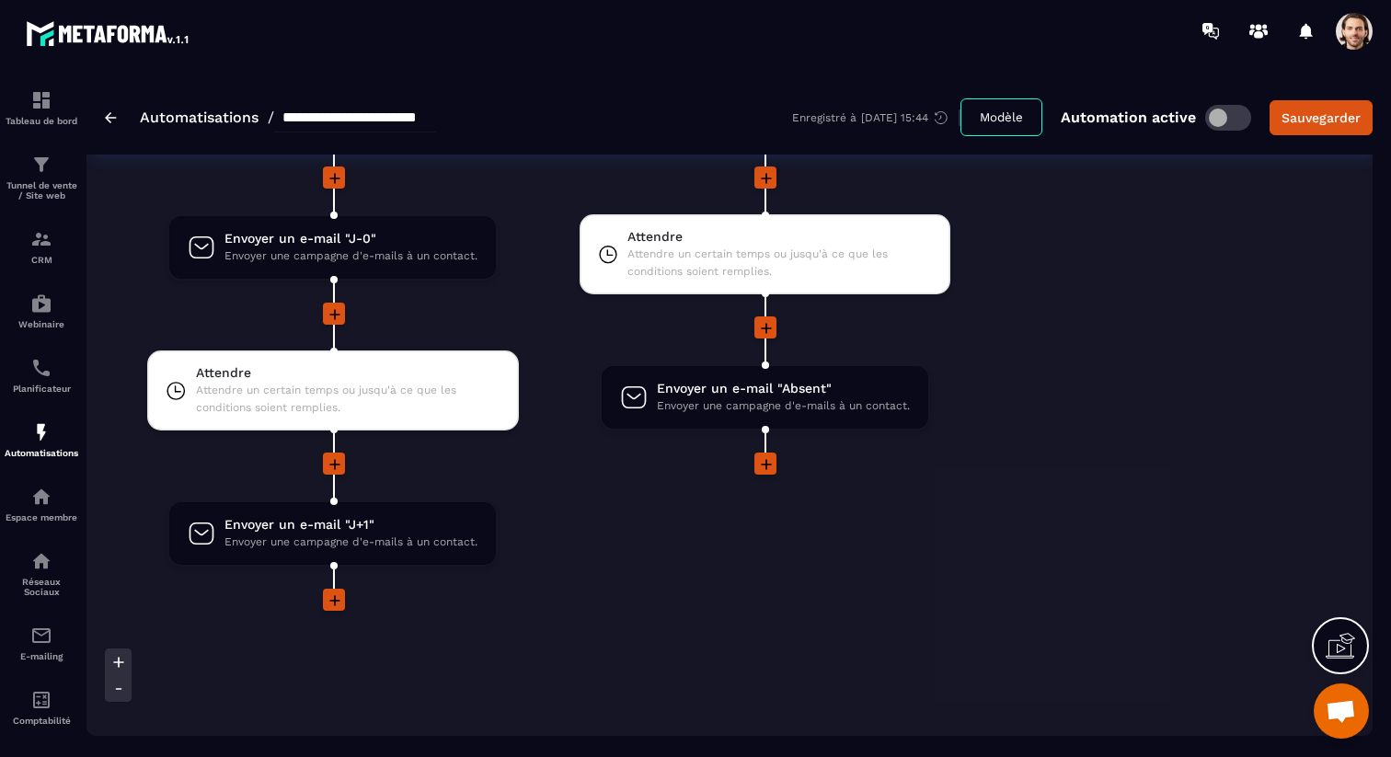
click at [762, 470] on icon at bounding box center [766, 464] width 18 height 18
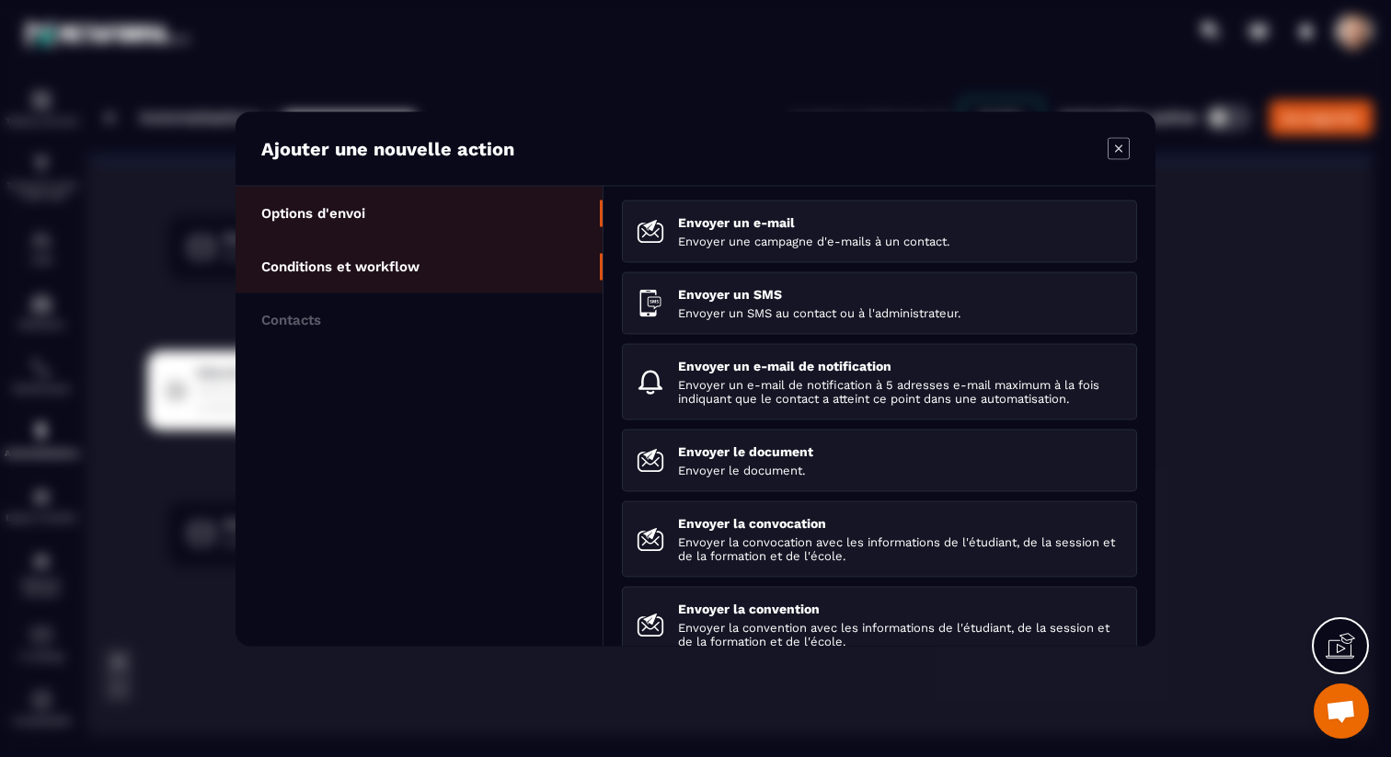
click at [450, 292] on li "Conditions et workflow" at bounding box center [418, 318] width 367 height 53
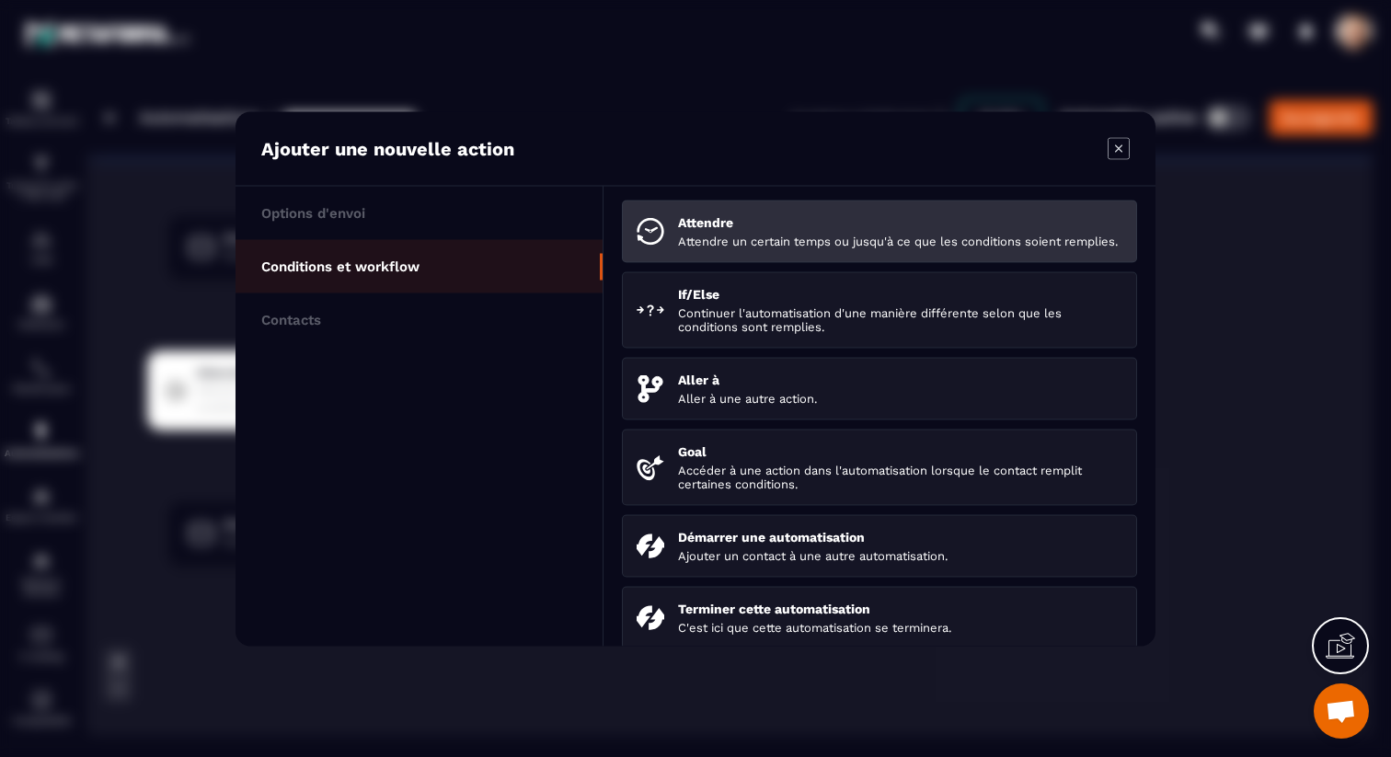
click at [736, 224] on p "Attendre" at bounding box center [900, 221] width 444 height 15
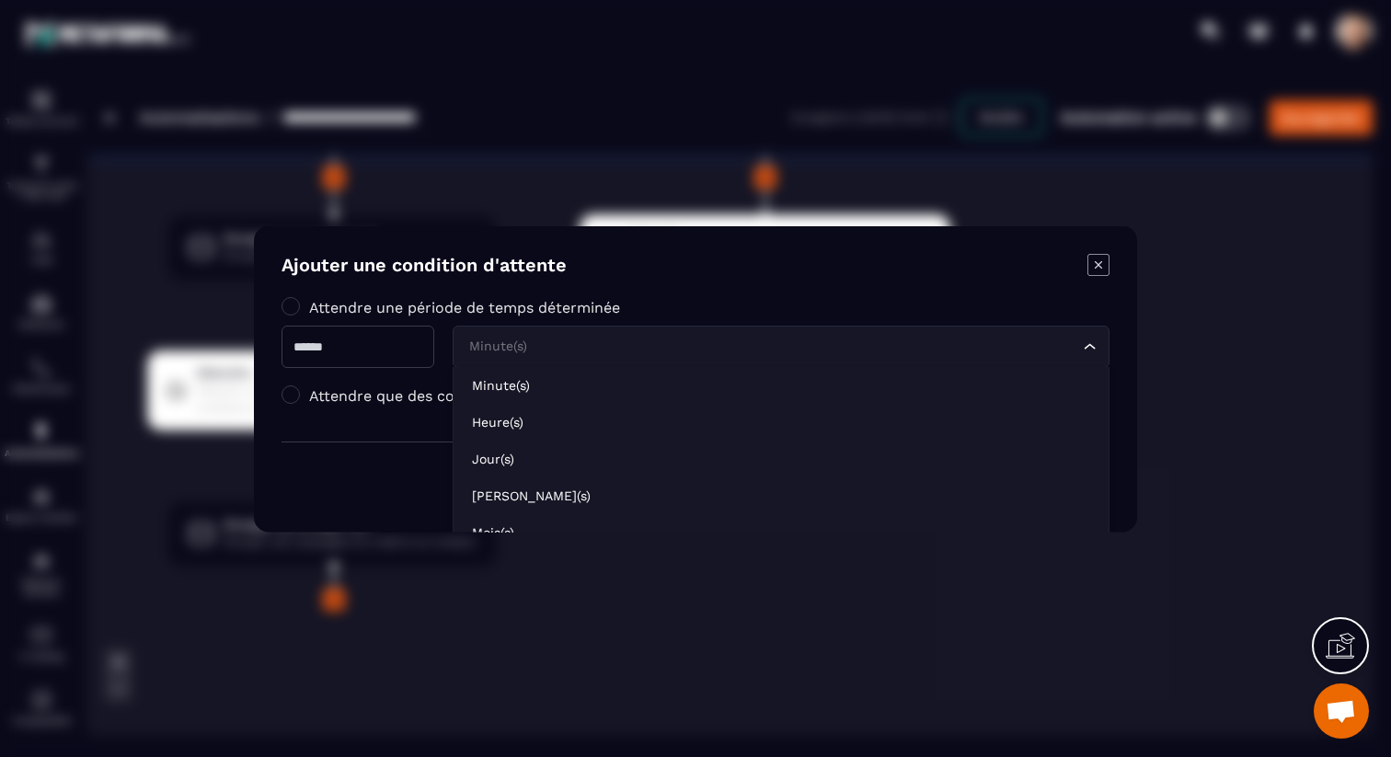
click at [535, 343] on div "Minute(s)" at bounding box center [772, 346] width 618 height 20
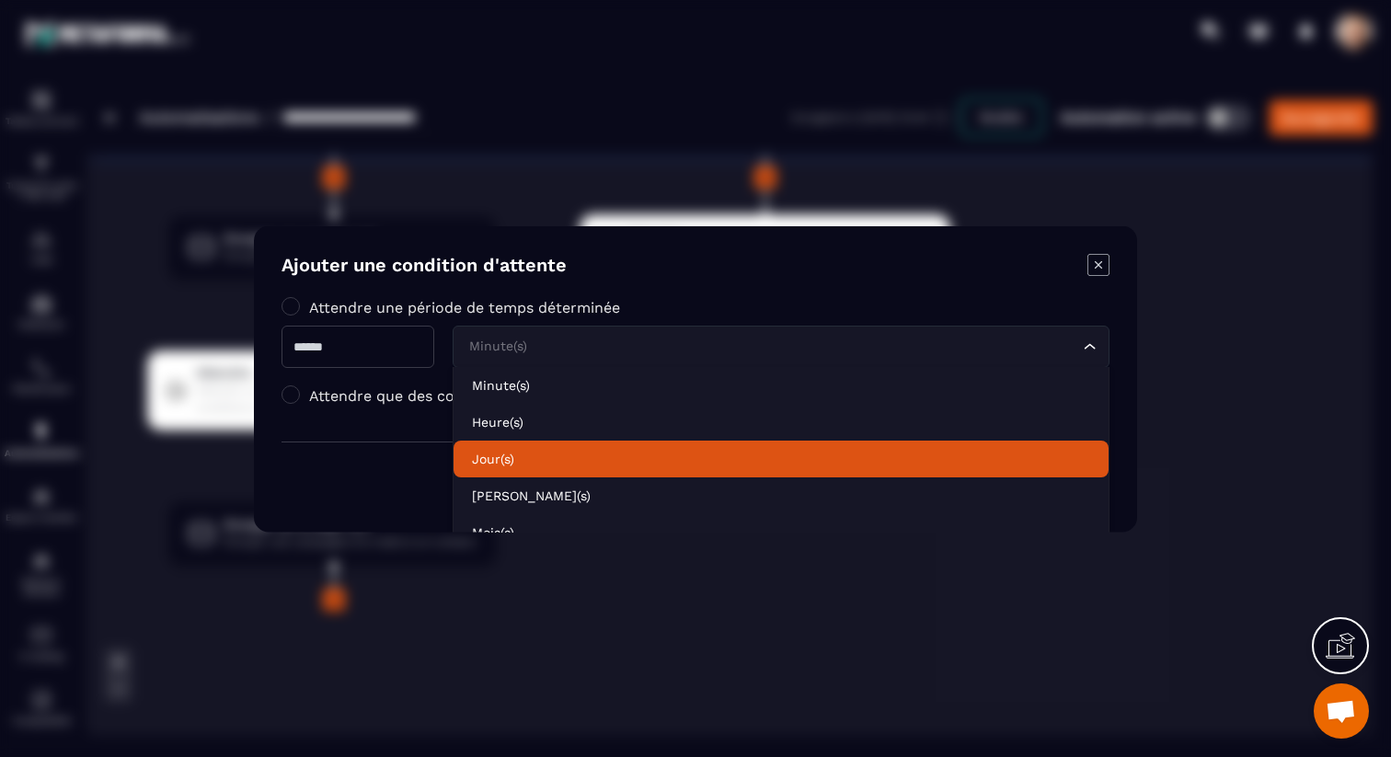
click at [533, 445] on li "Jour(s)" at bounding box center [780, 458] width 655 height 37
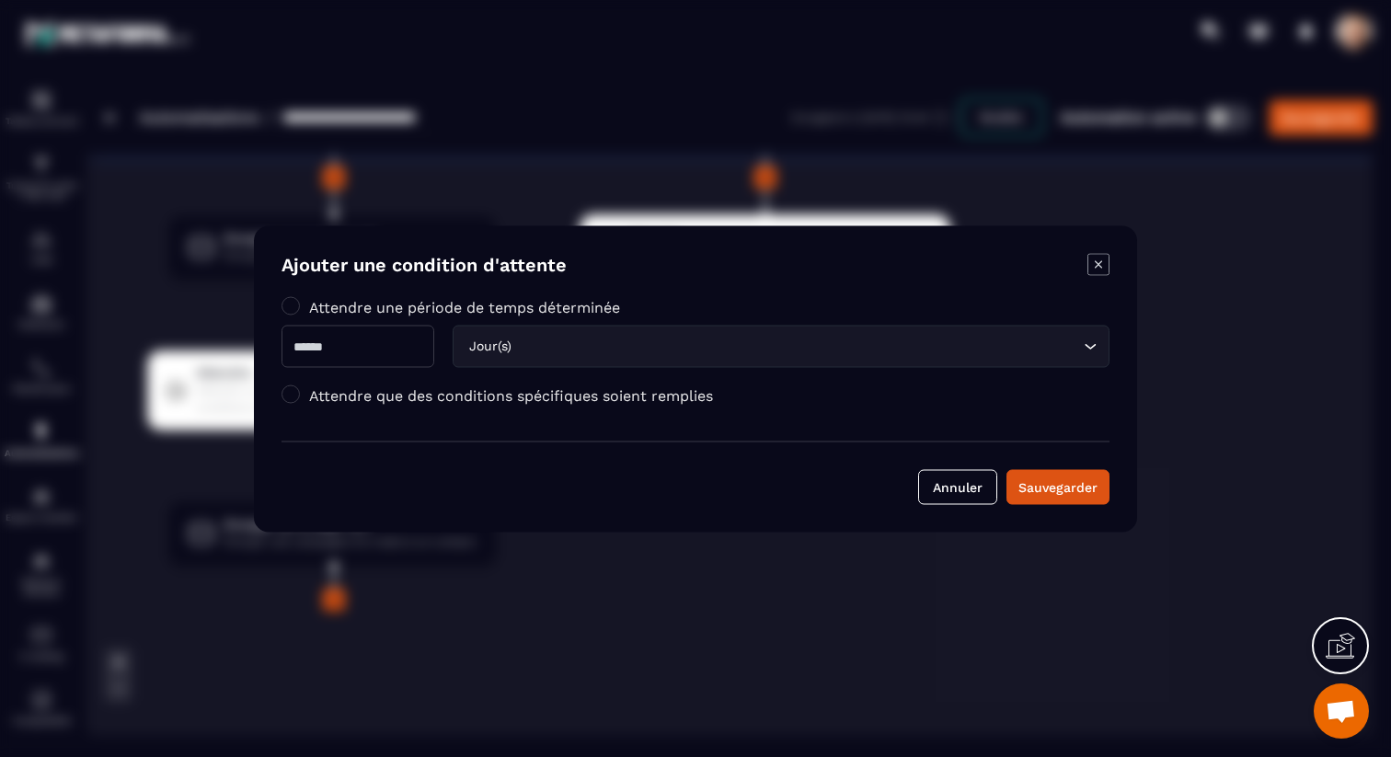
click at [390, 341] on input "Modal window" at bounding box center [357, 346] width 153 height 42
type input "*"
click at [1069, 464] on div "Annuler Sauvegarder" at bounding box center [695, 472] width 828 height 63
click at [1067, 488] on div "Sauvegarder" at bounding box center [1057, 486] width 79 height 18
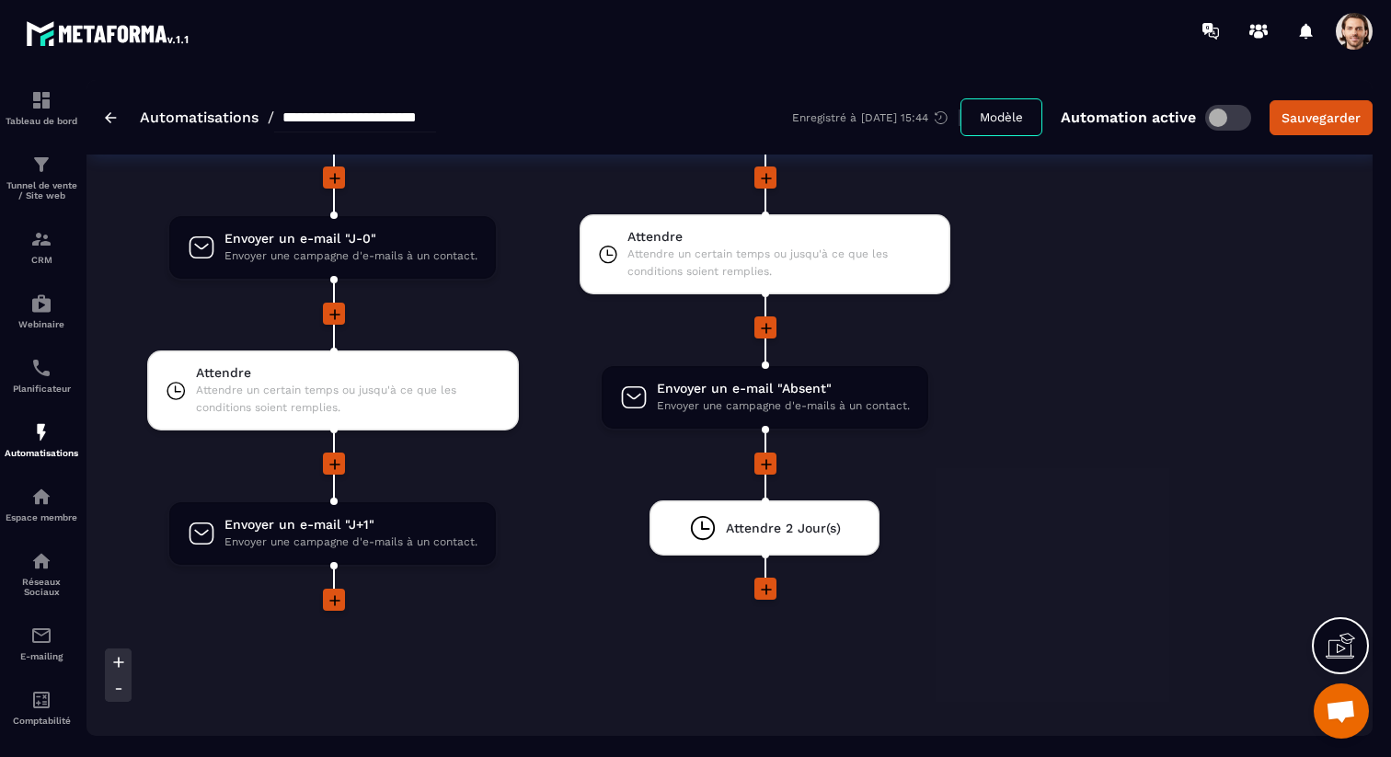
scroll to position [2946, 0]
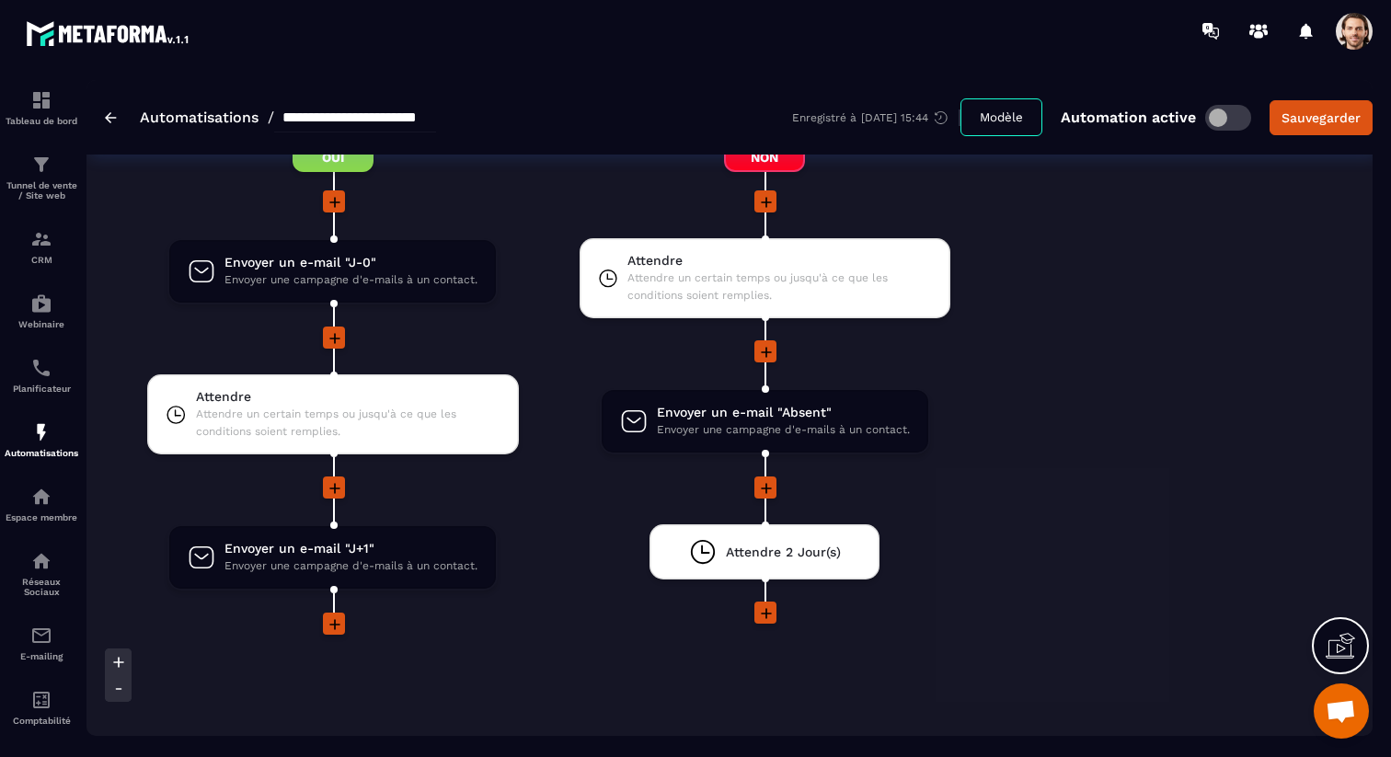
click at [767, 610] on icon at bounding box center [766, 613] width 18 height 18
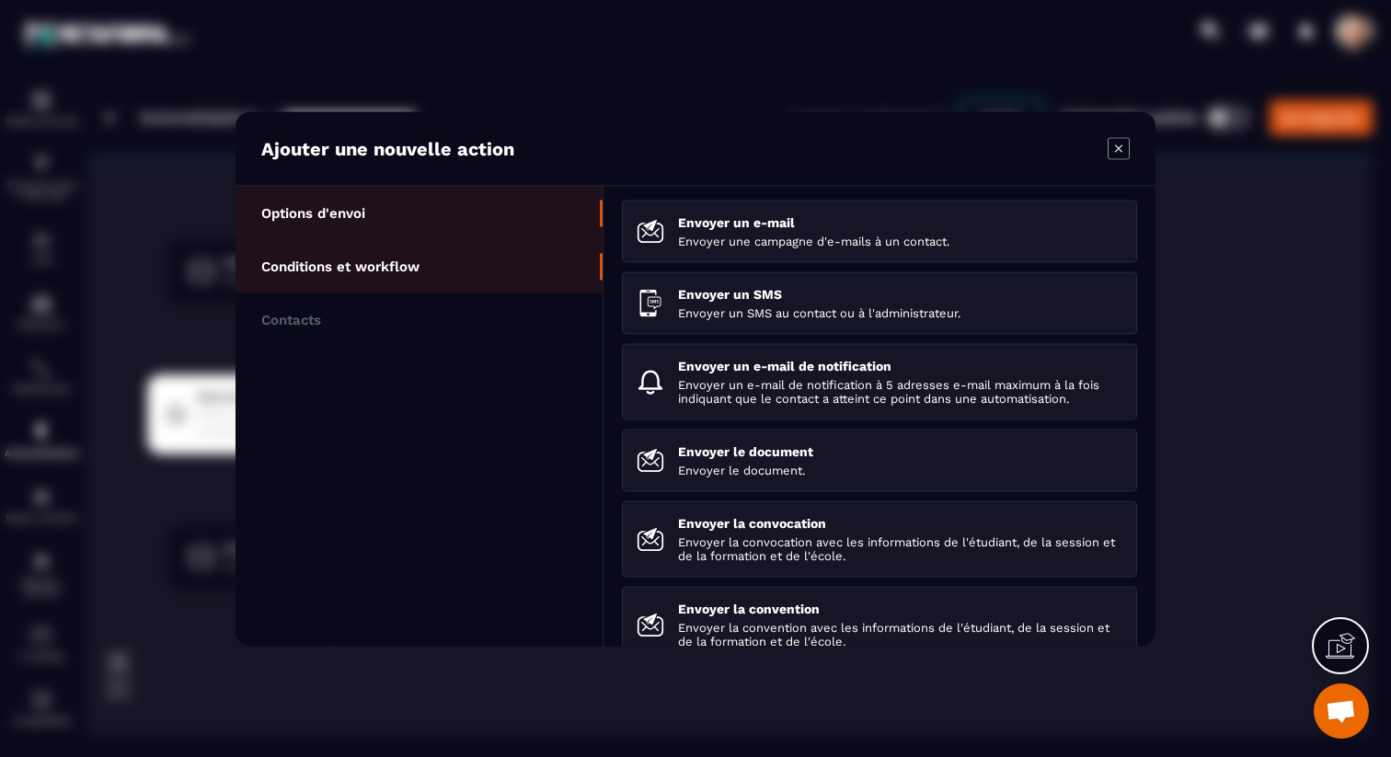
click at [458, 292] on li "Conditions et workflow" at bounding box center [418, 318] width 367 height 53
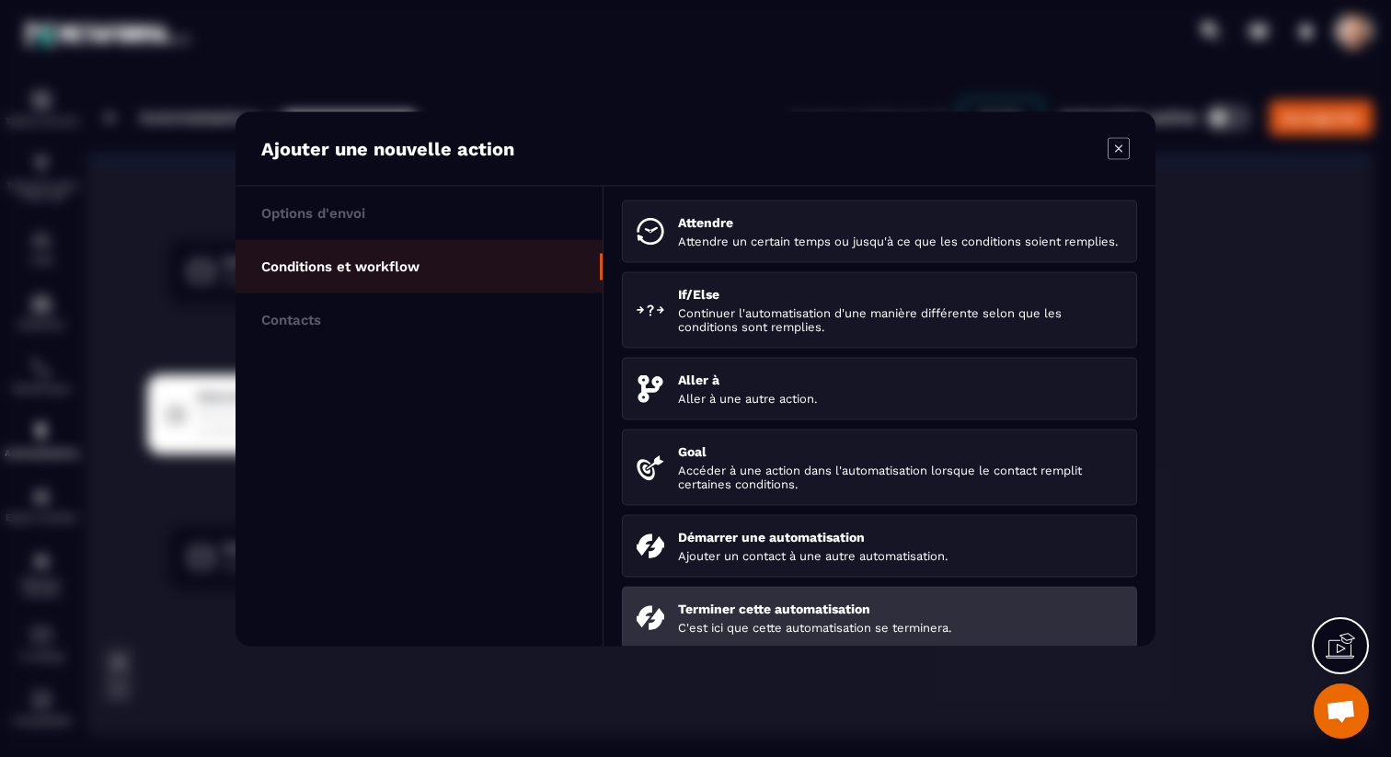
scroll to position [286, 0]
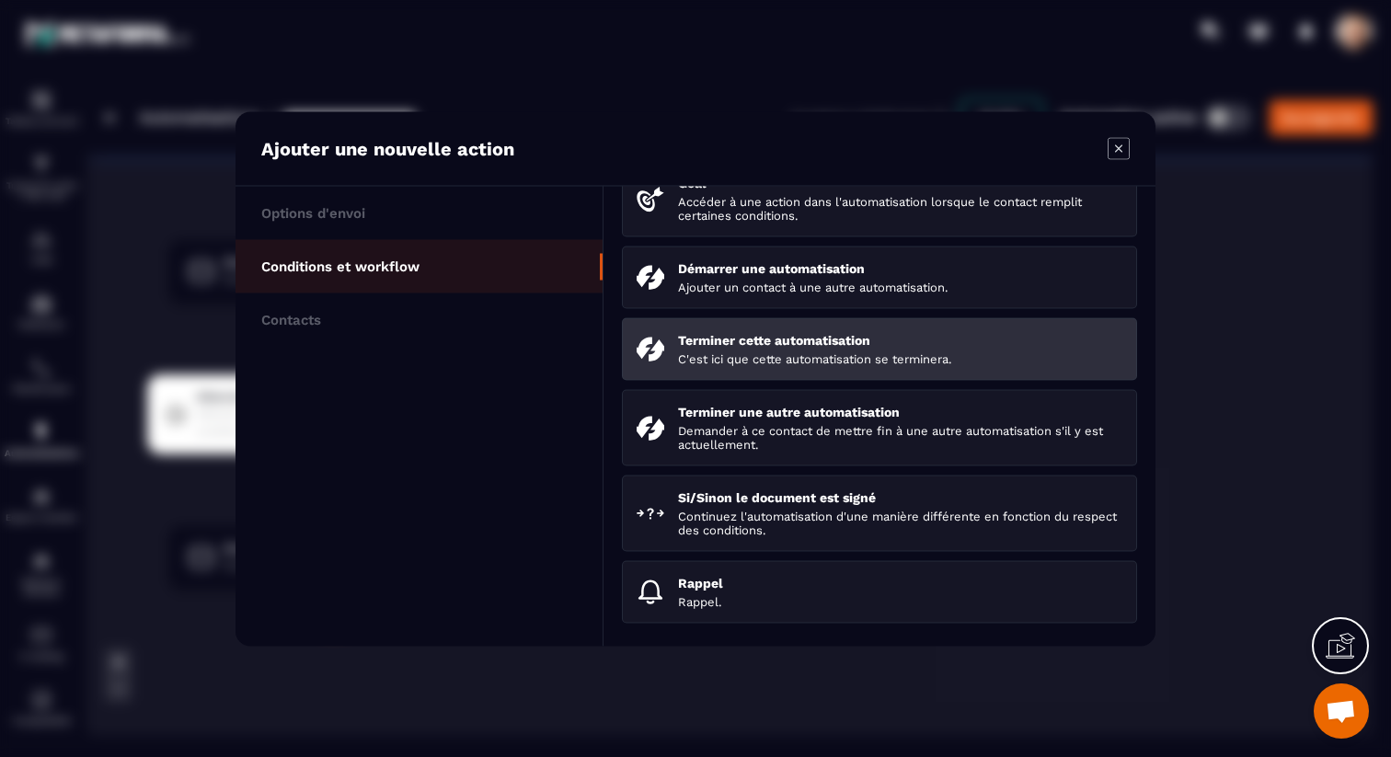
click at [826, 354] on p "C'est ici que cette automatisation se terminera." at bounding box center [900, 358] width 444 height 14
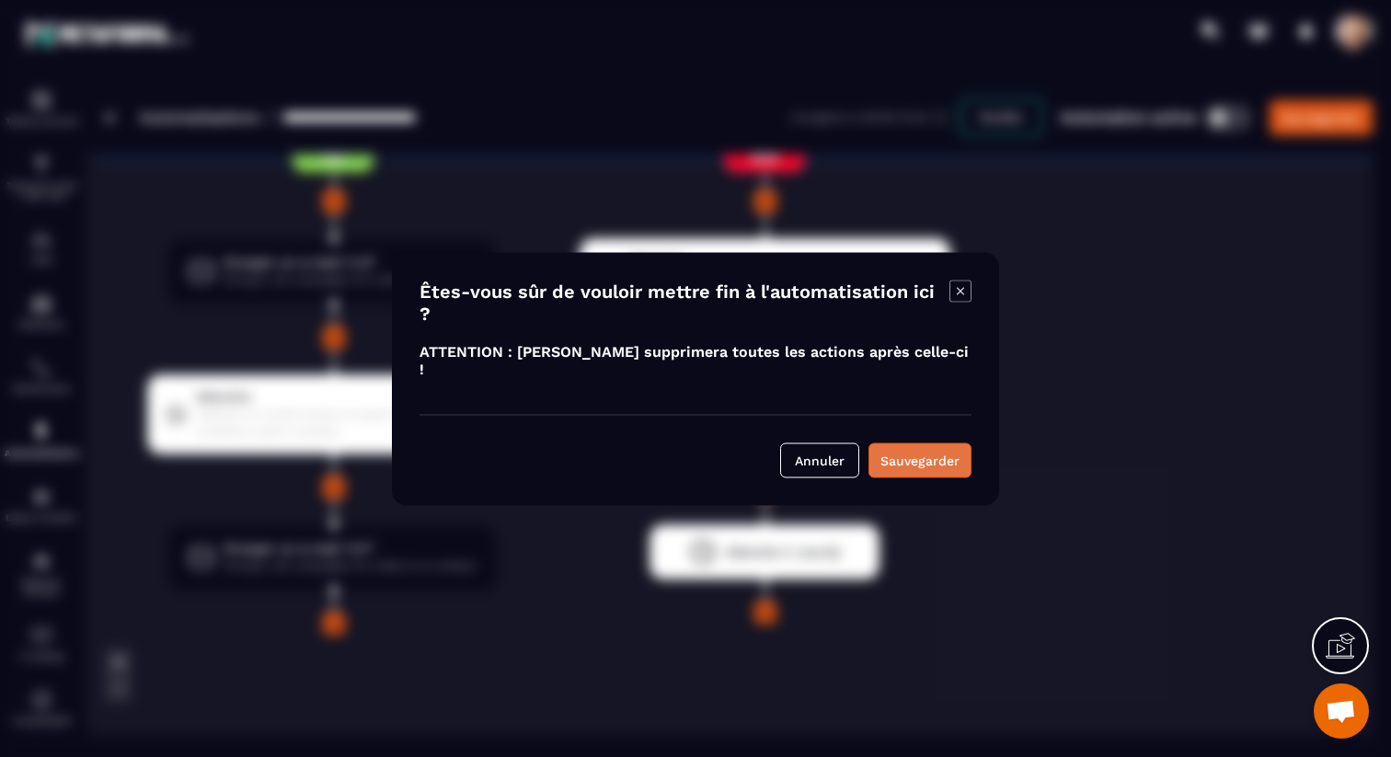
click at [910, 451] on div "Sauvegarder" at bounding box center [919, 460] width 79 height 18
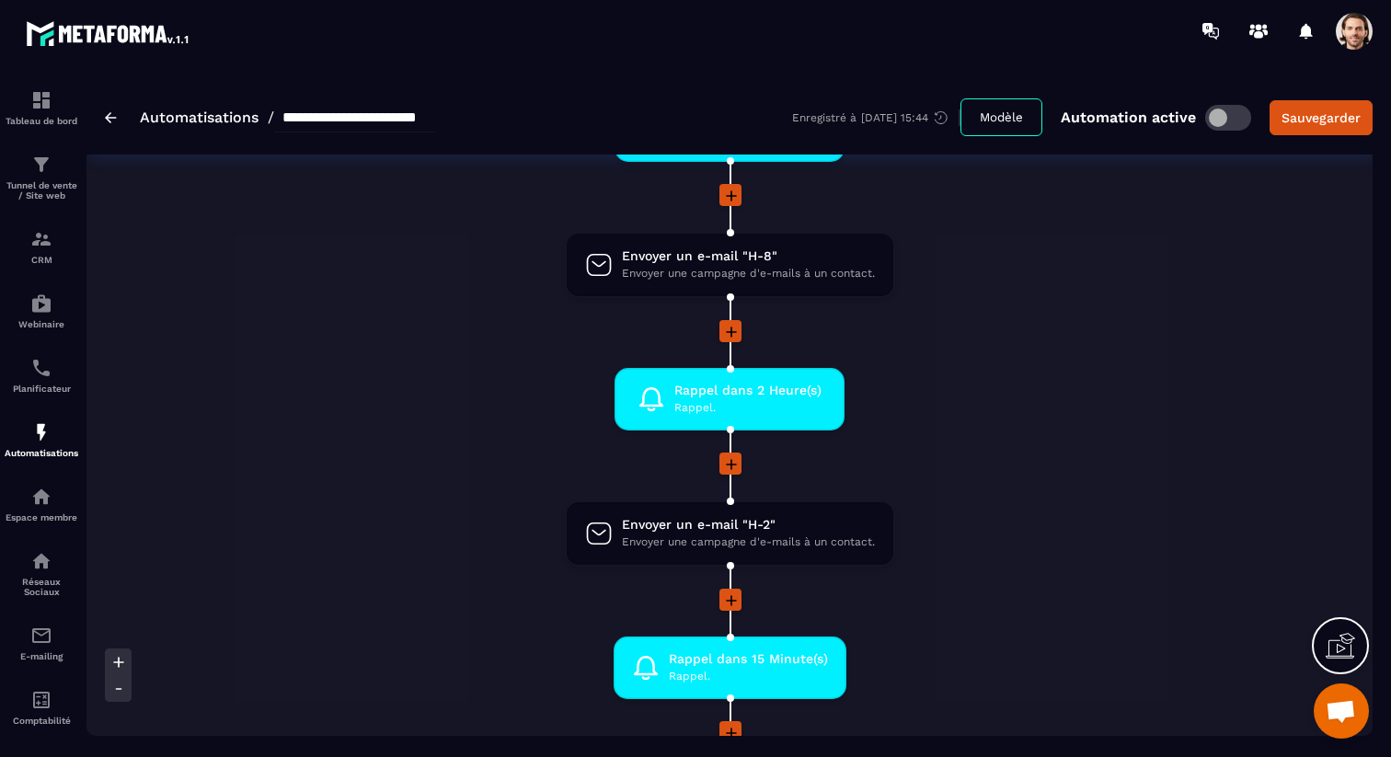
scroll to position [1146, 0]
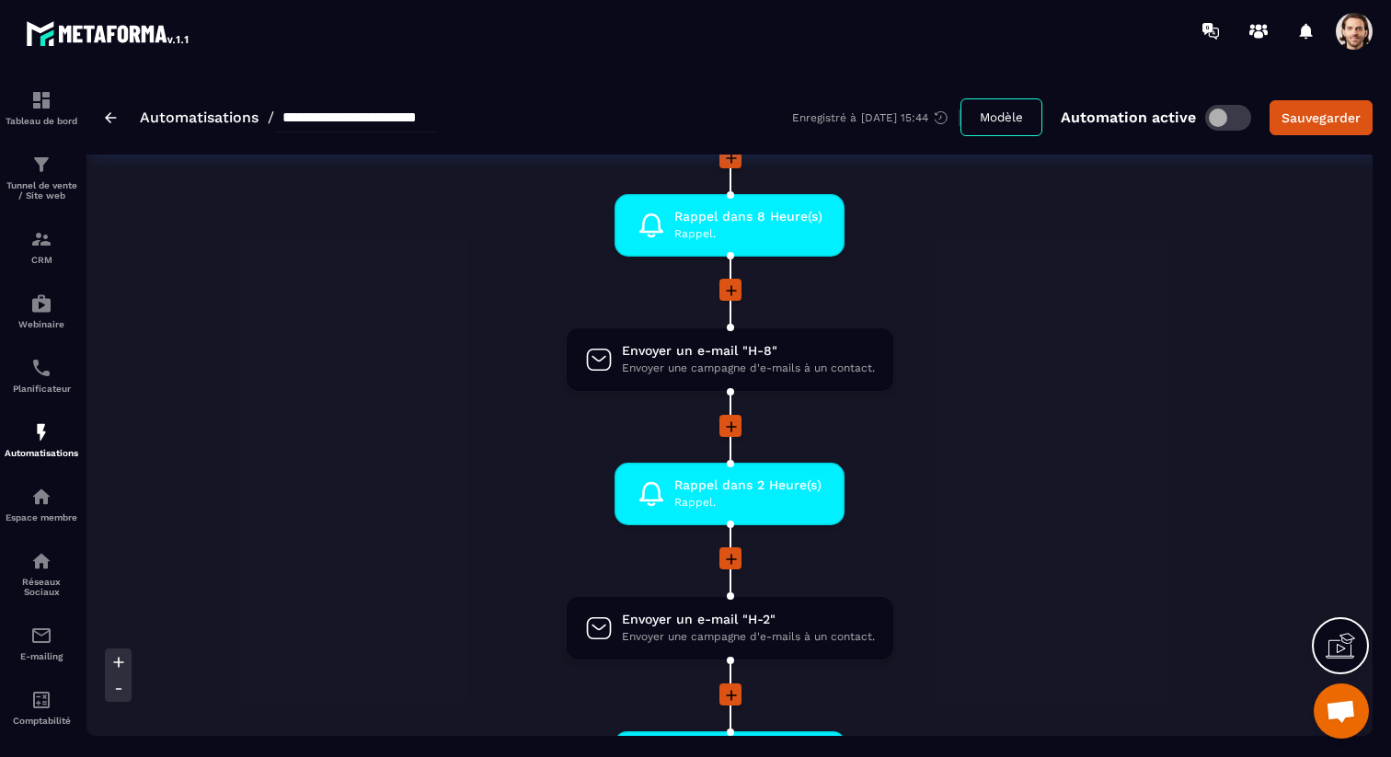
click at [1349, 30] on span at bounding box center [1354, 31] width 37 height 37
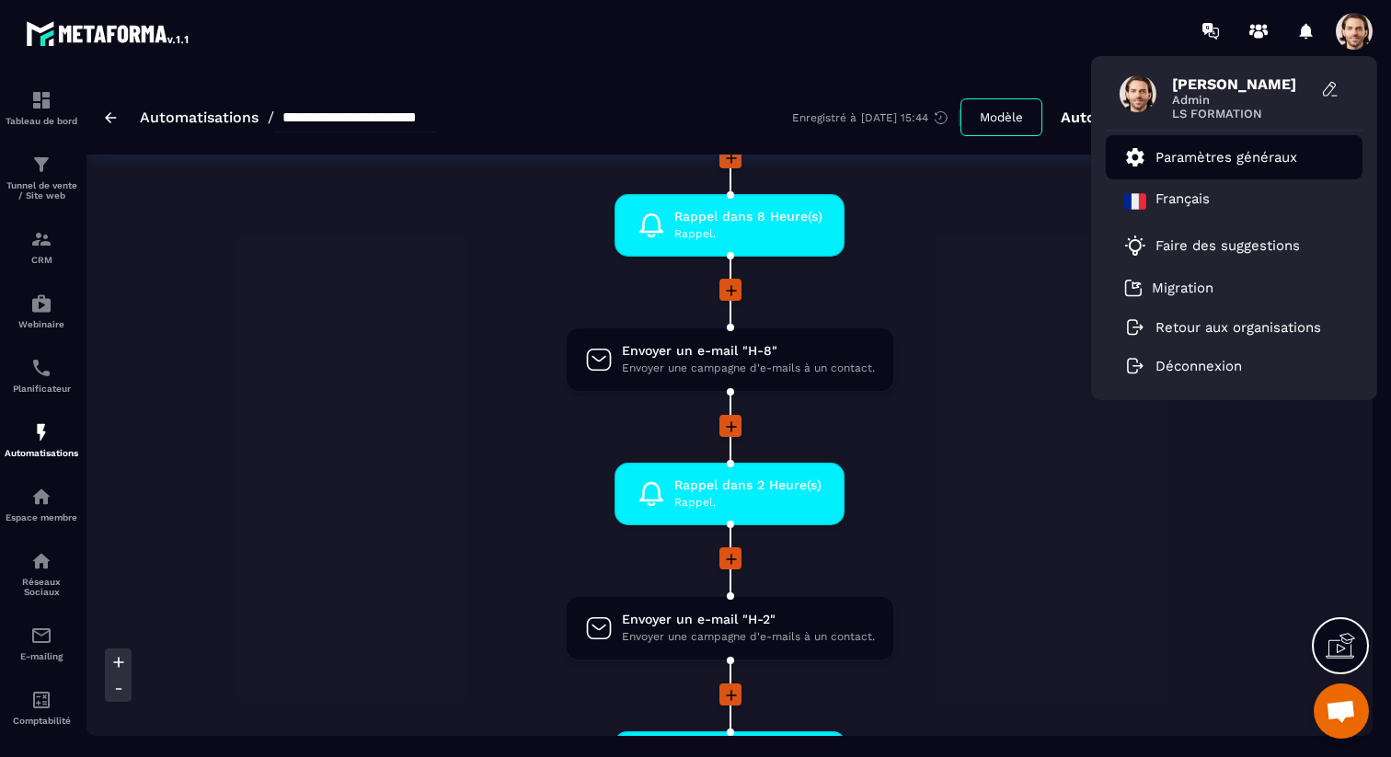
click at [1271, 155] on p "Paramètres généraux" at bounding box center [1226, 157] width 142 height 17
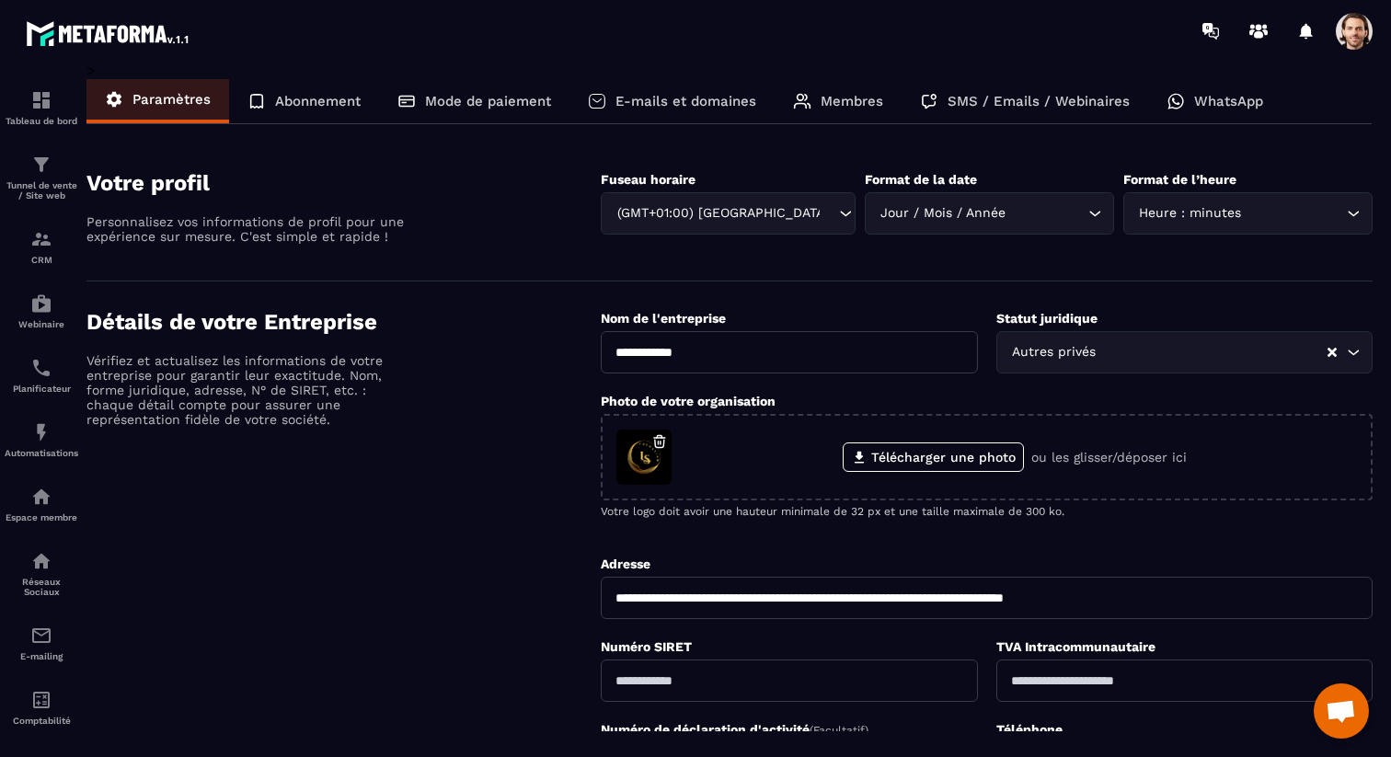
click at [1214, 102] on p "WhatsApp" at bounding box center [1228, 101] width 69 height 17
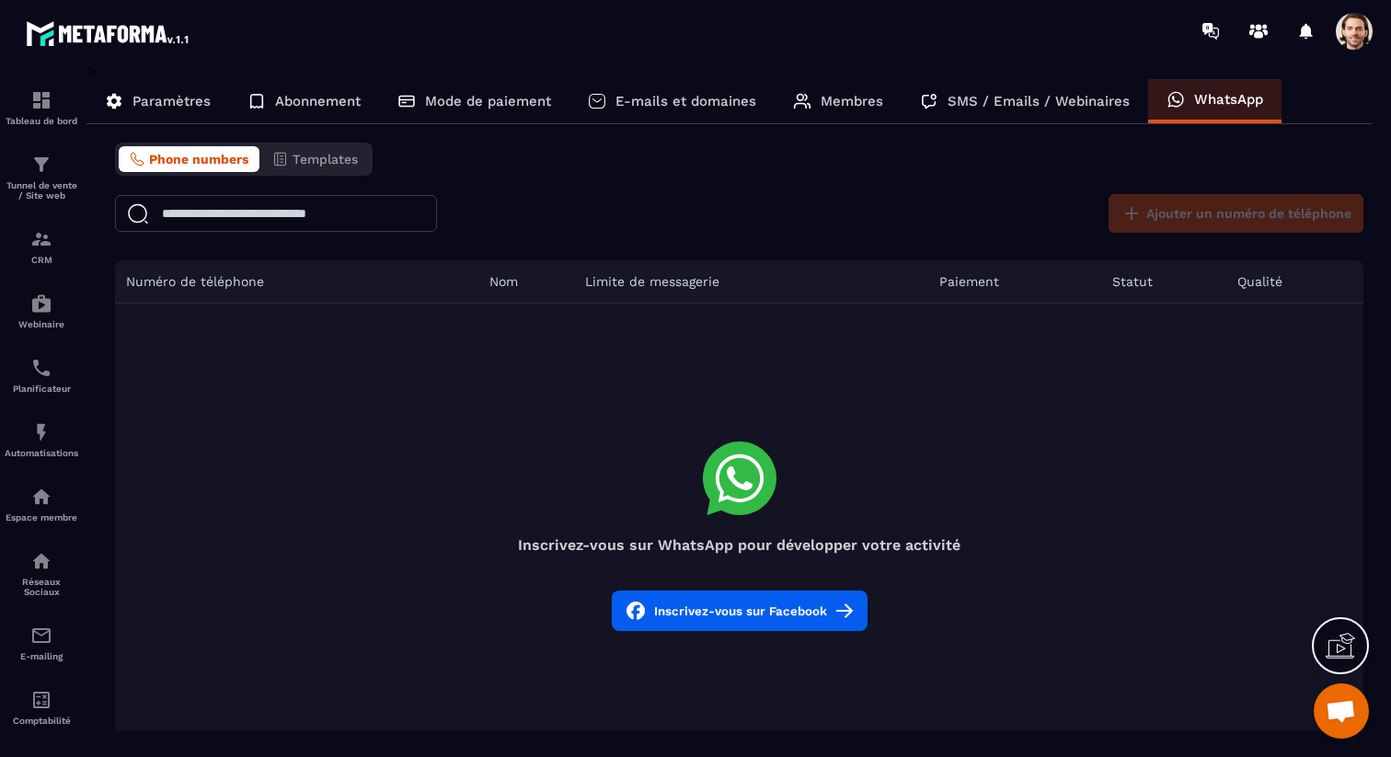
click at [802, 624] on button "Inscrivez-vous sur Facebook" at bounding box center [740, 611] width 256 height 40
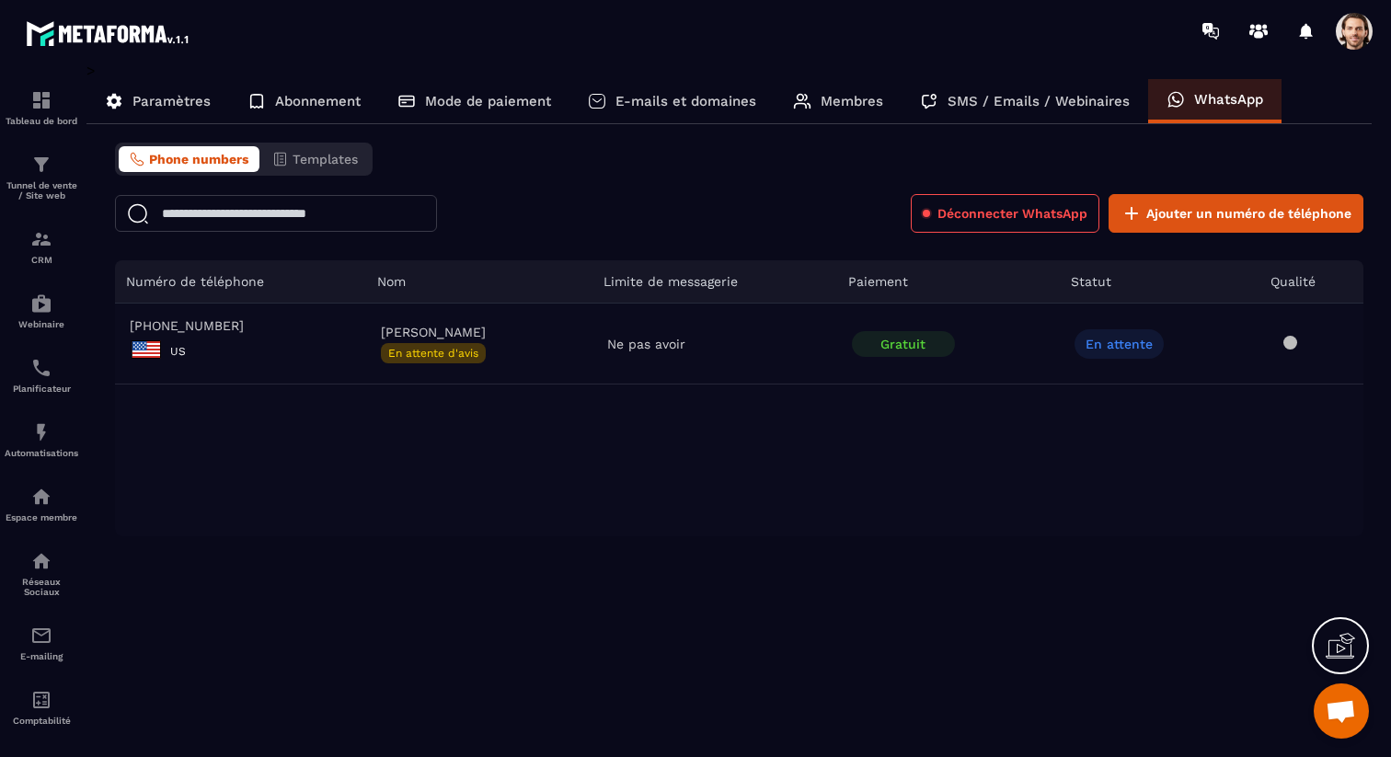
click at [1194, 102] on p "WhatsApp" at bounding box center [1228, 99] width 69 height 17
click at [986, 99] on p "SMS / Emails / Webinaires" at bounding box center [1038, 101] width 182 height 17
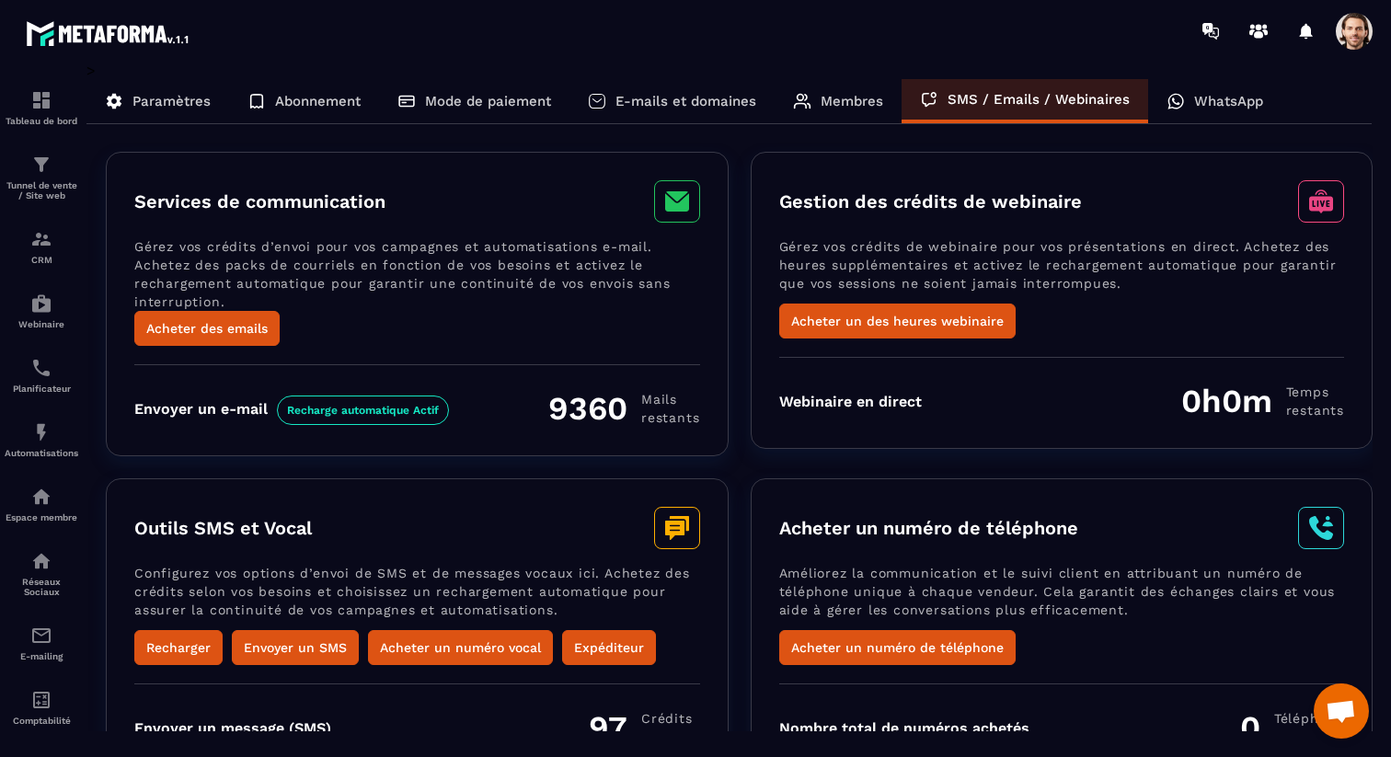
click at [1265, 84] on div "WhatsApp" at bounding box center [1214, 101] width 133 height 44
